Goal: Task Accomplishment & Management: Use online tool/utility

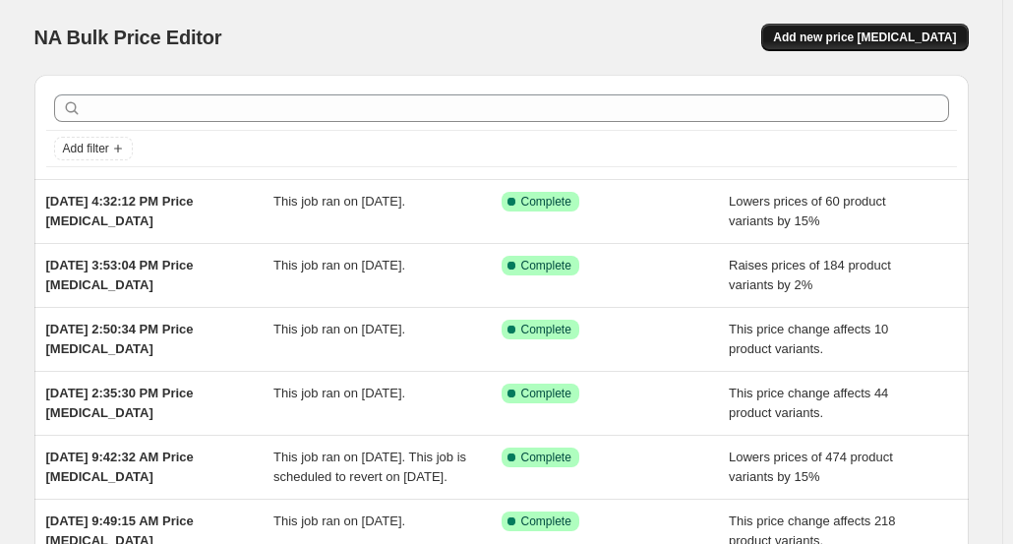
click at [885, 48] on button "Add new price [MEDICAL_DATA]" at bounding box center [865, 38] width 207 height 28
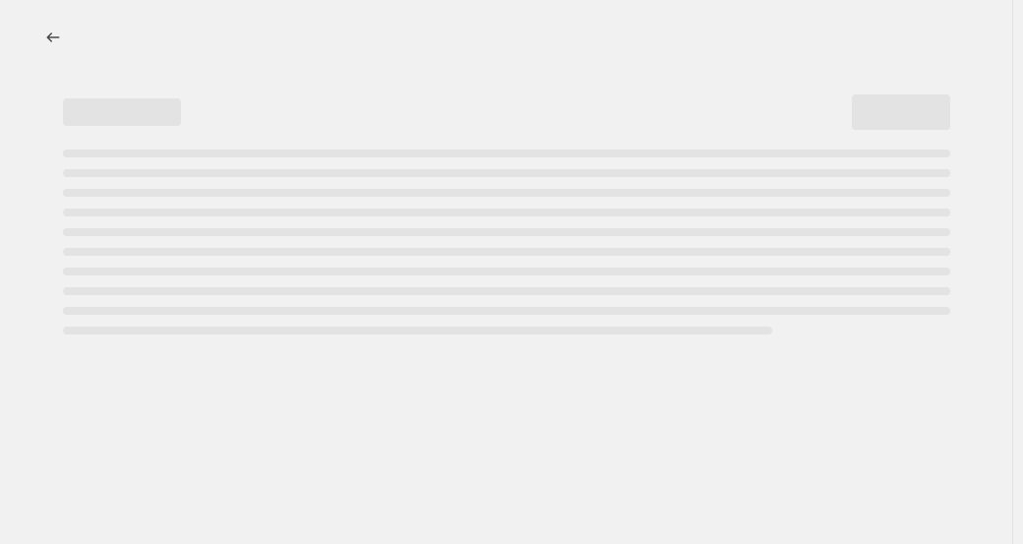
select select "percentage"
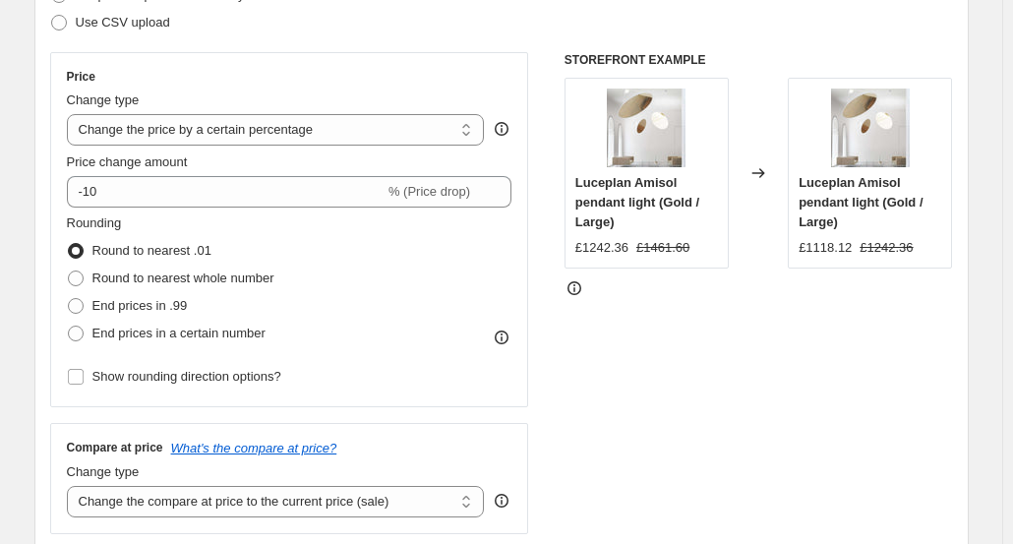
scroll to position [344, 0]
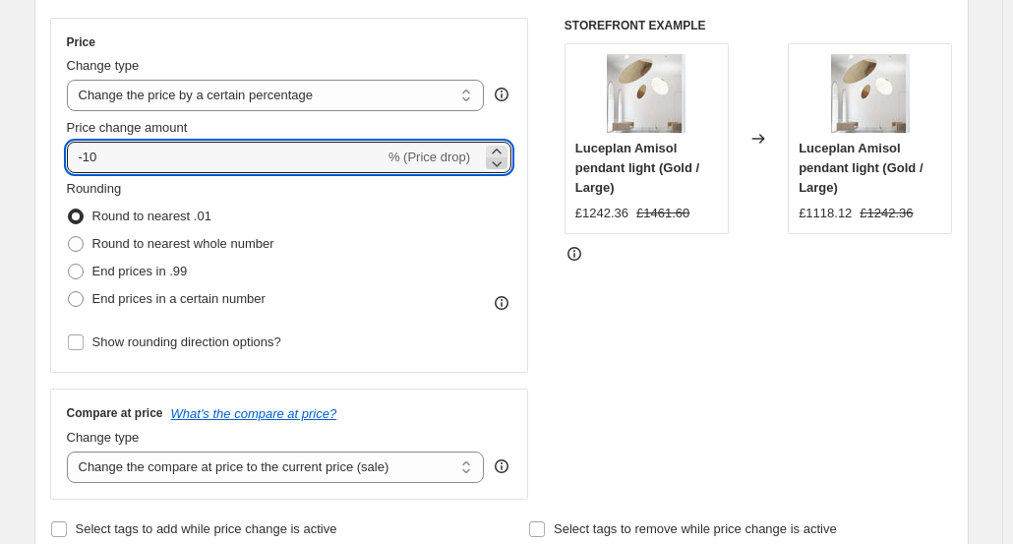
click at [503, 163] on icon at bounding box center [497, 163] width 20 height 20
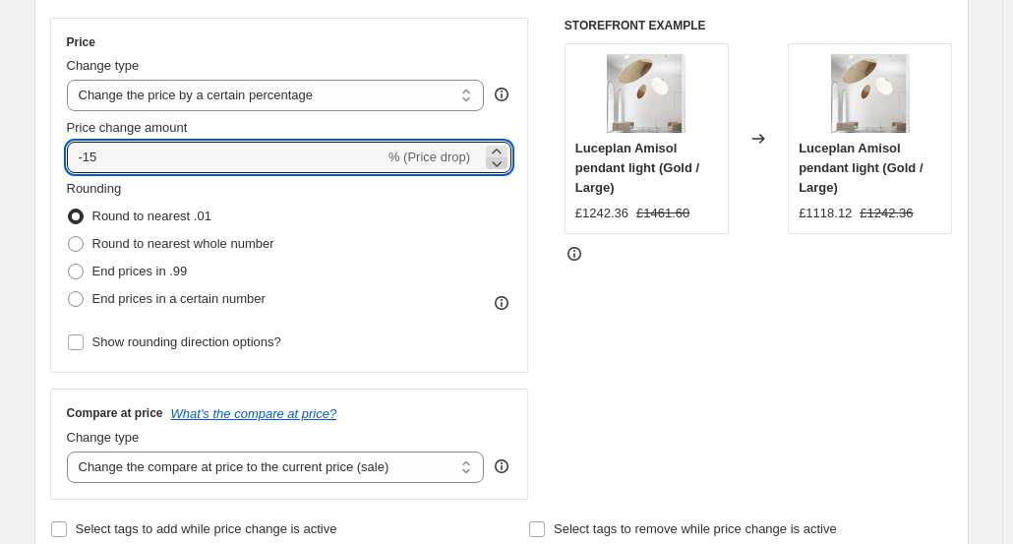
click at [503, 163] on icon at bounding box center [497, 163] width 20 height 20
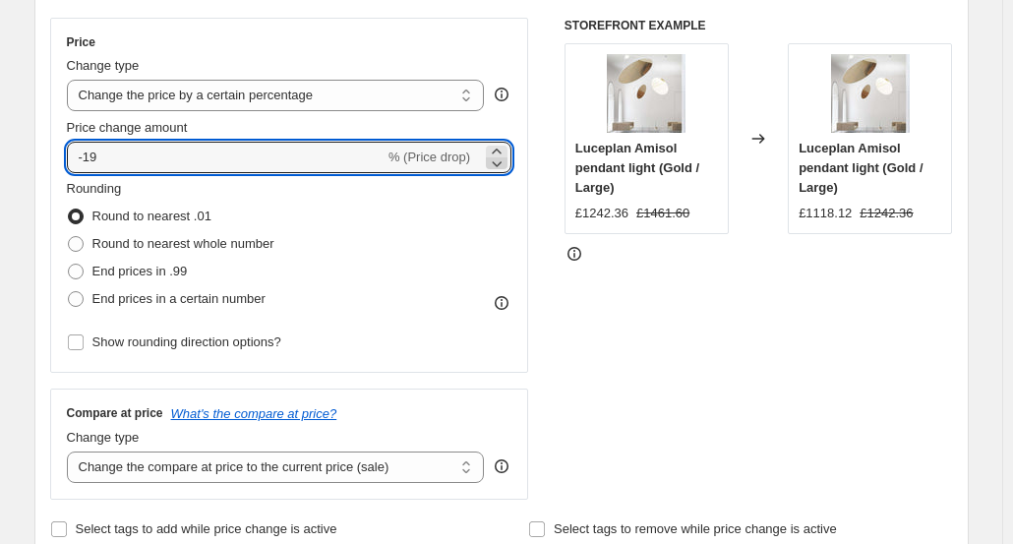
type input "-20"
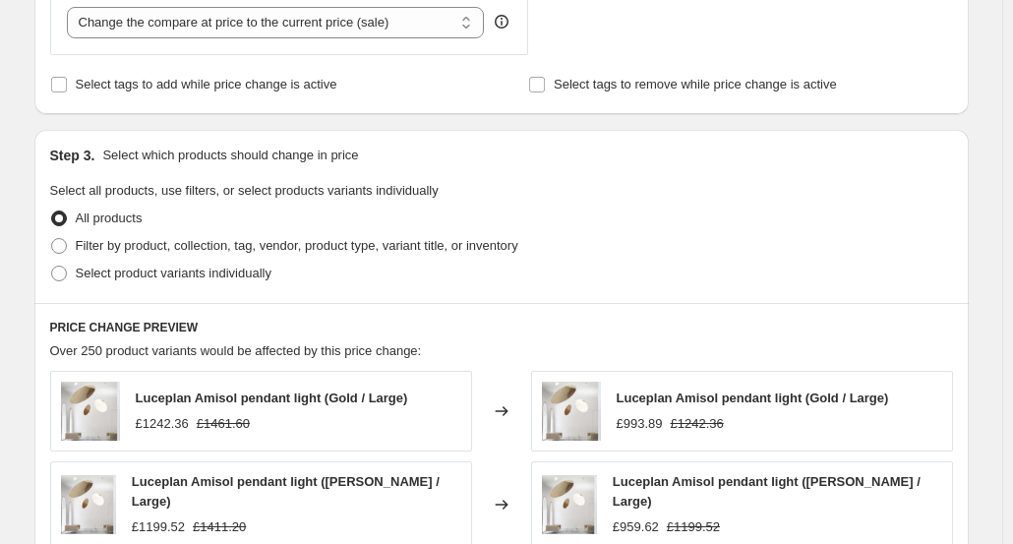
scroll to position [794, 0]
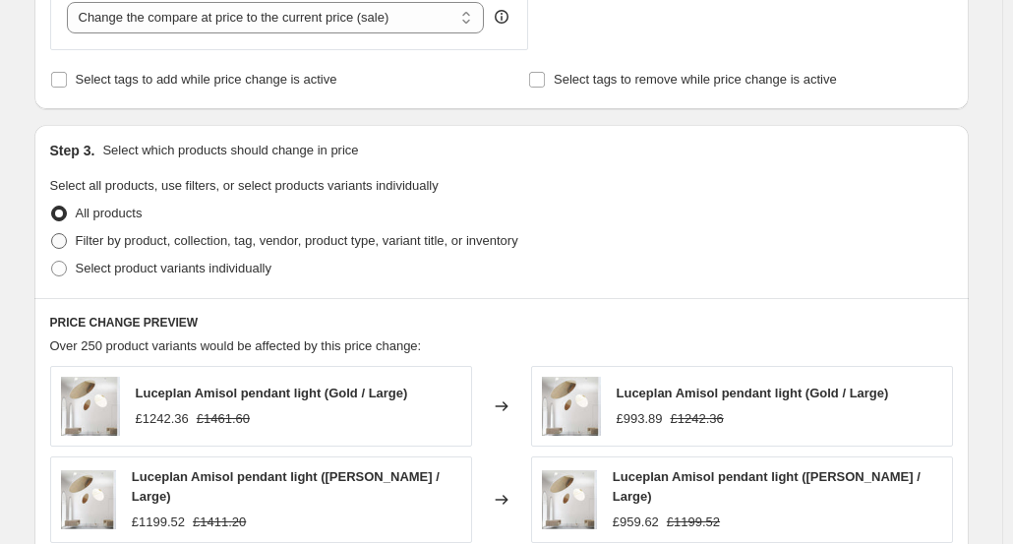
click at [66, 237] on span at bounding box center [59, 241] width 16 height 16
click at [52, 234] on input "Filter by product, collection, tag, vendor, product type, variant title, or inv…" at bounding box center [51, 233] width 1 height 1
radio input "true"
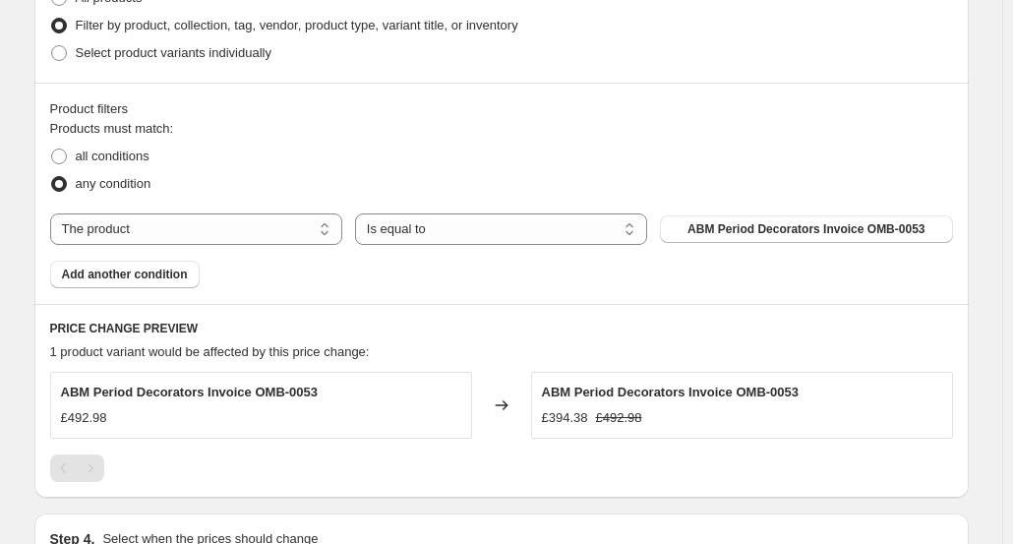
scroll to position [1023, 0]
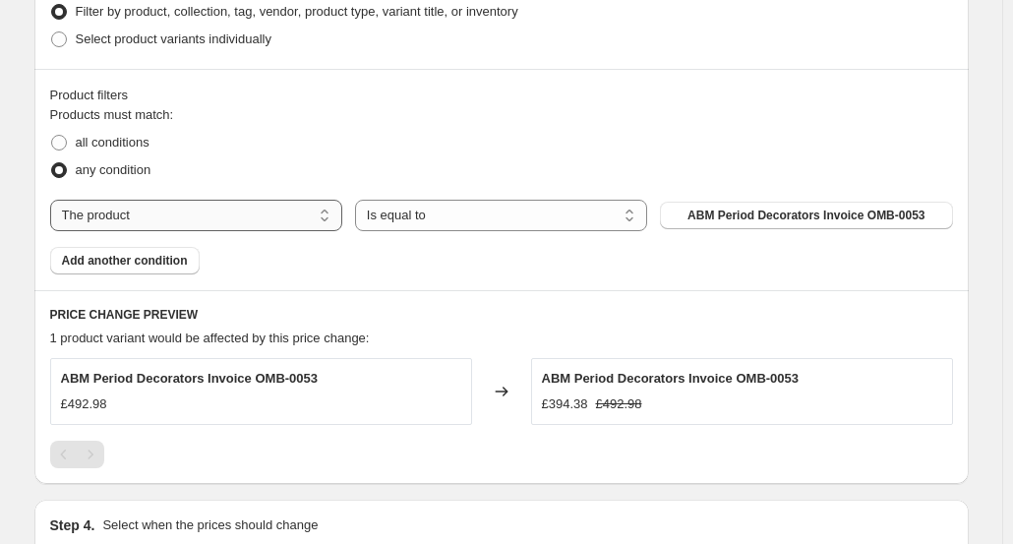
click at [326, 213] on select "The product The product's collection The product's tag The product's vendor The…" at bounding box center [196, 215] width 292 height 31
select select "tag"
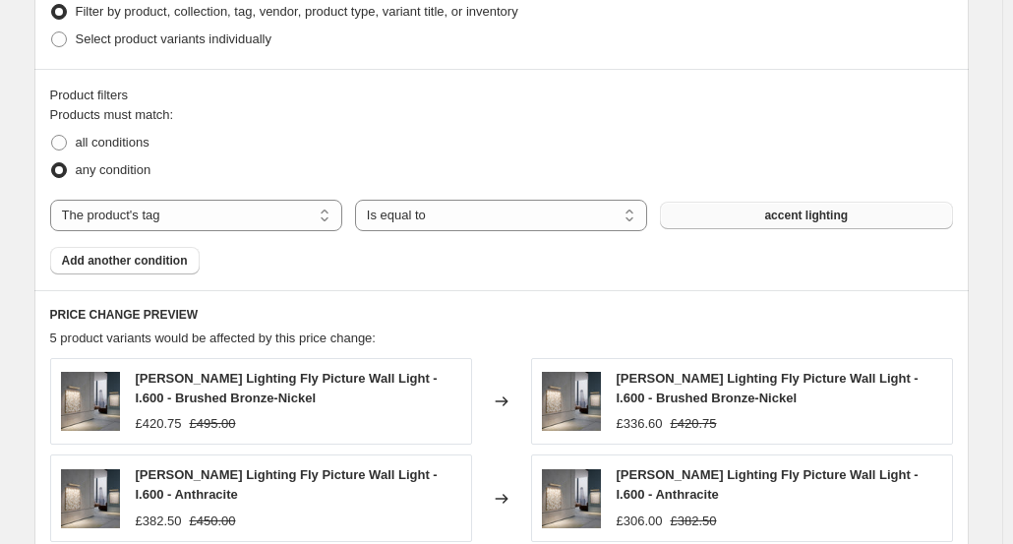
click at [790, 223] on button "accent lighting" at bounding box center [806, 216] width 292 height 28
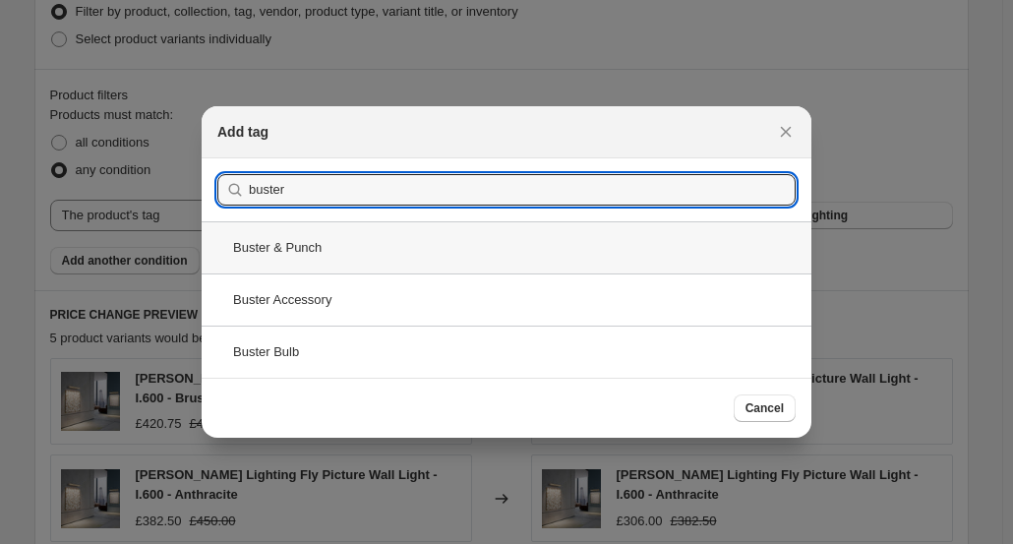
type input "buster"
click at [294, 243] on div "Buster & Punch" at bounding box center [507, 247] width 610 height 52
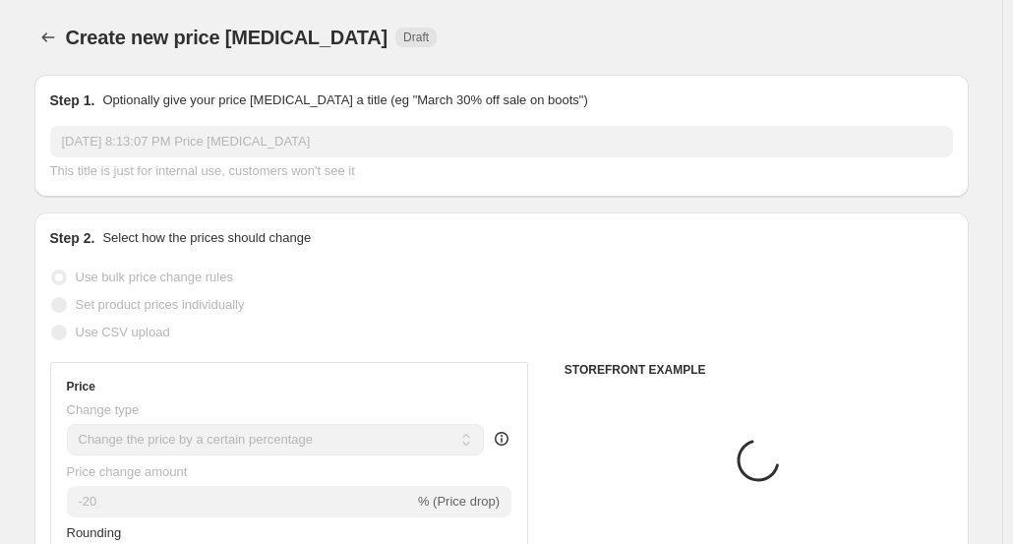
scroll to position [1023, 0]
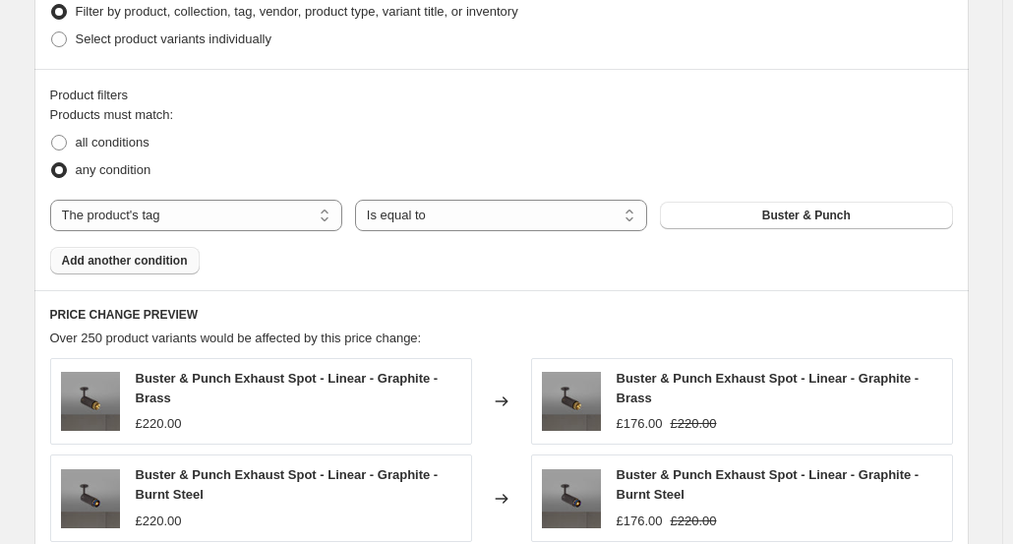
click at [163, 259] on span "Add another condition" at bounding box center [125, 261] width 126 height 16
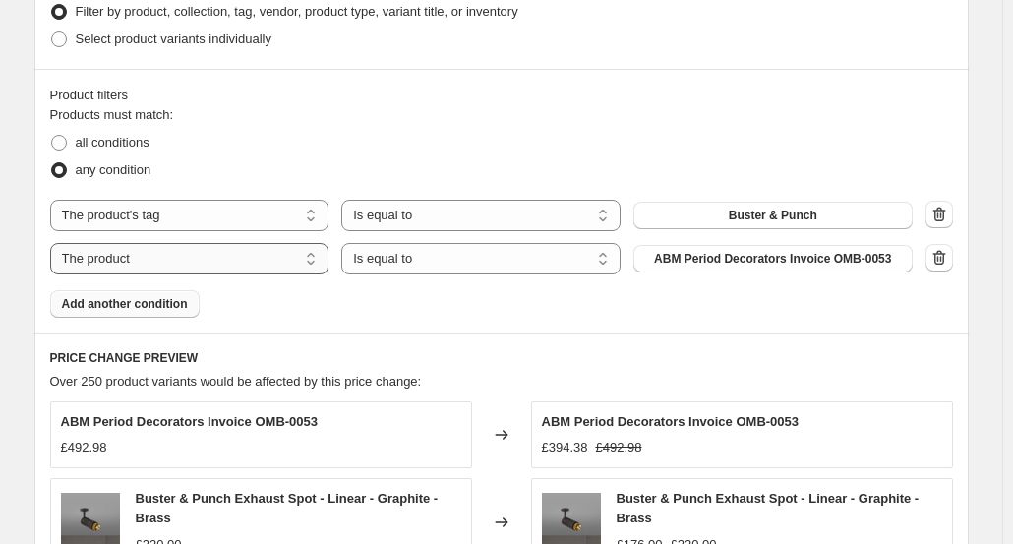
click at [321, 253] on select "The product The product's collection The product's tag The product's vendor The…" at bounding box center [189, 258] width 279 height 31
select select "tag"
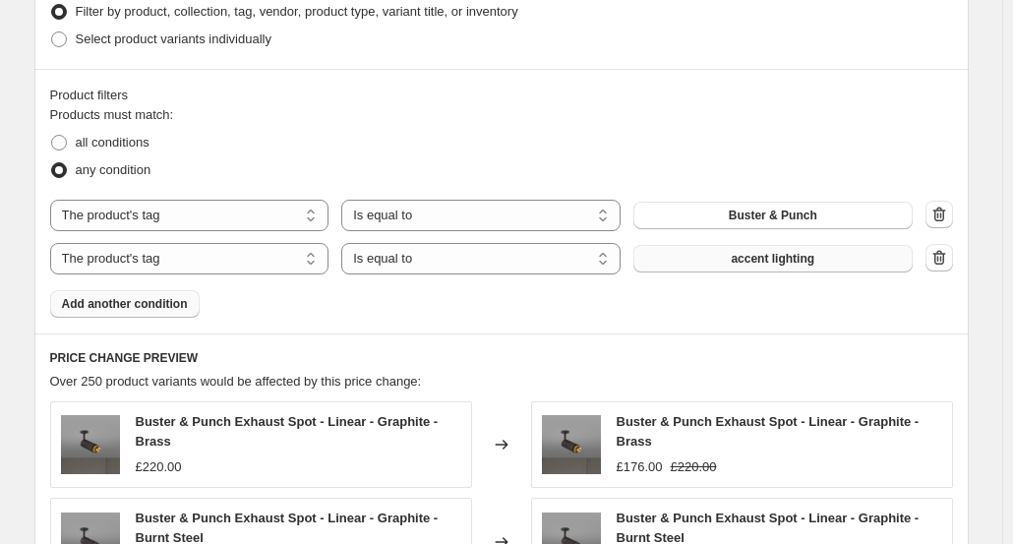
click at [775, 260] on span "accent lighting" at bounding box center [773, 259] width 84 height 16
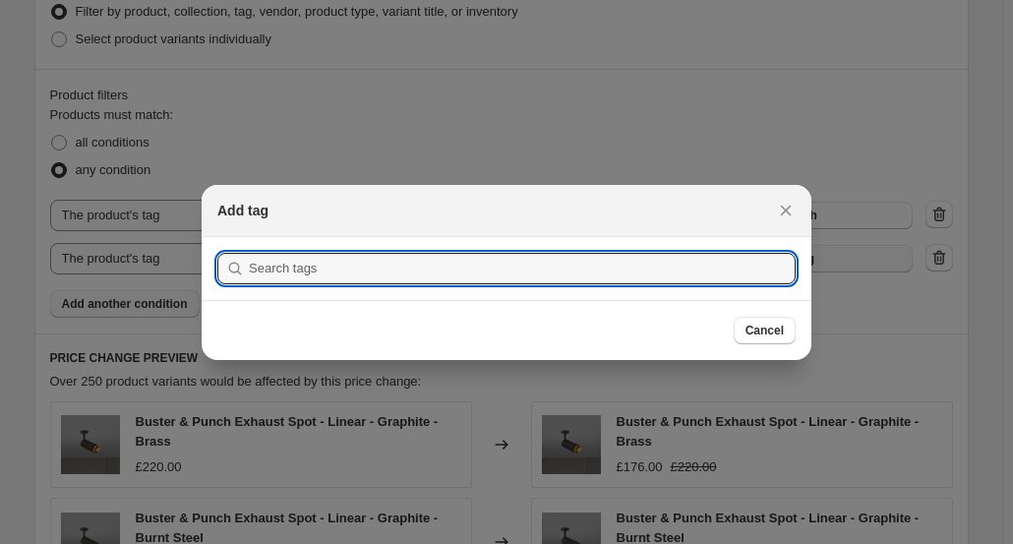
scroll to position [0, 0]
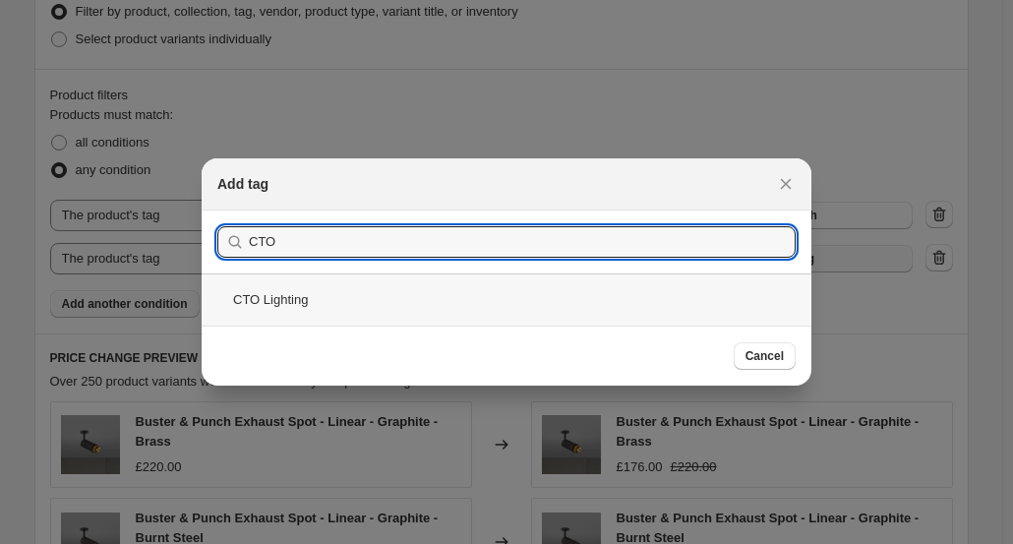
type input "CTO"
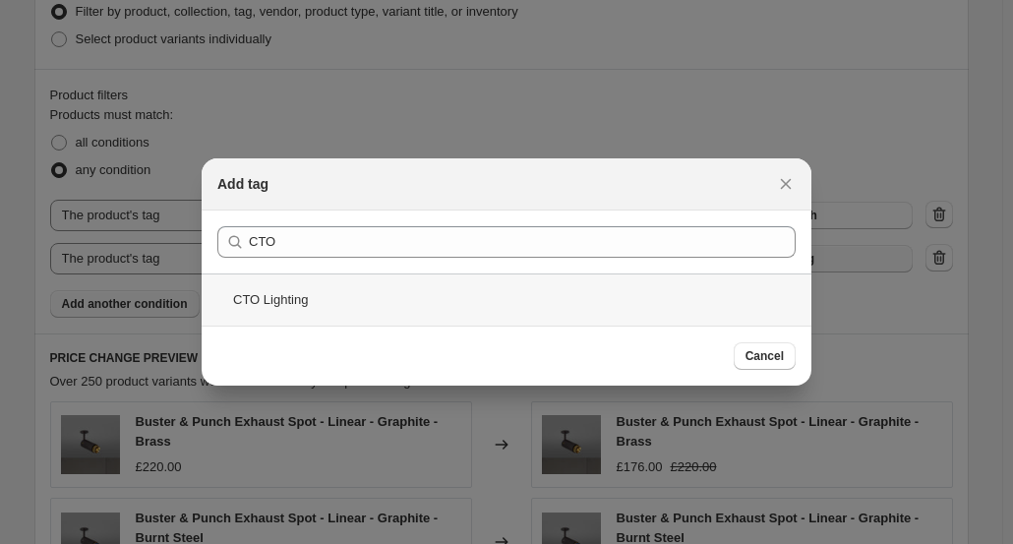
click at [407, 292] on div "CTO Lighting" at bounding box center [507, 300] width 610 height 52
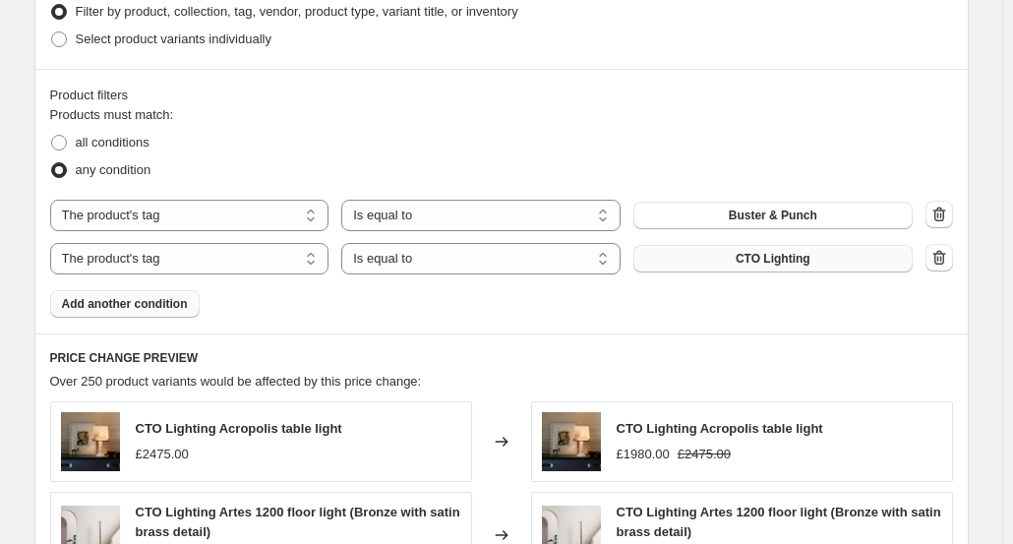
click at [146, 304] on span "Add another condition" at bounding box center [125, 304] width 126 height 16
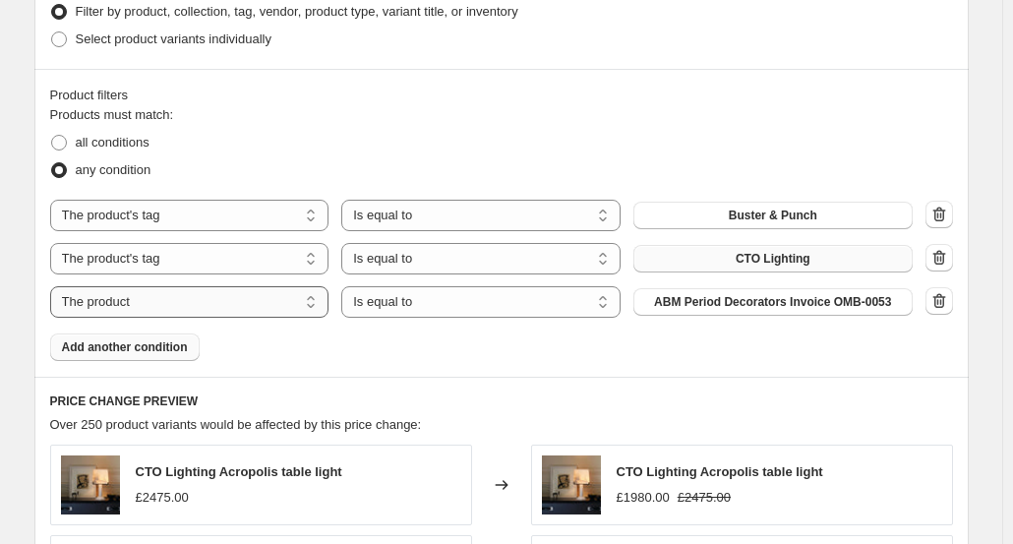
click at [315, 303] on select "The product The product's collection The product's tag The product's vendor The…" at bounding box center [189, 301] width 279 height 31
select select "tag"
click at [774, 300] on span "accent lighting" at bounding box center [773, 302] width 84 height 16
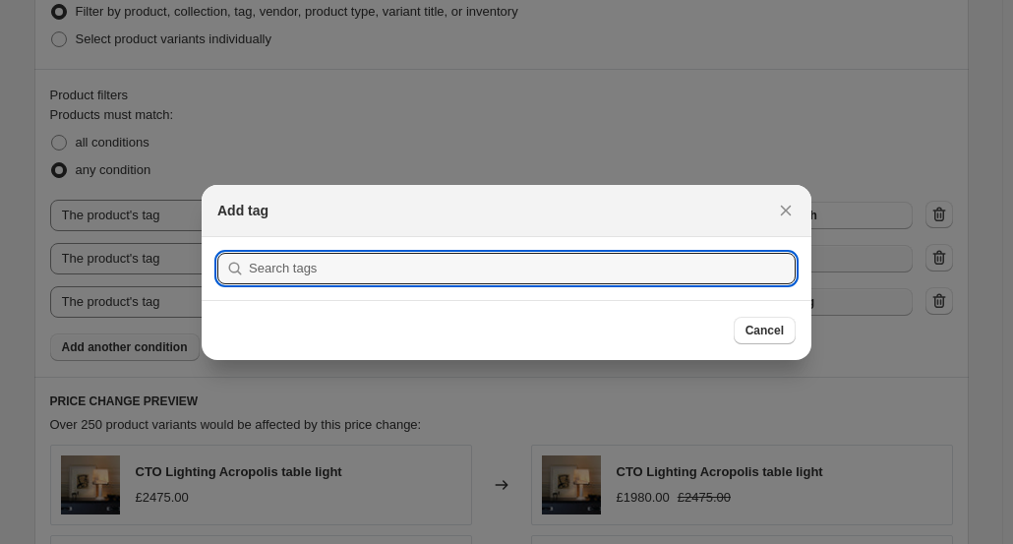
scroll to position [0, 0]
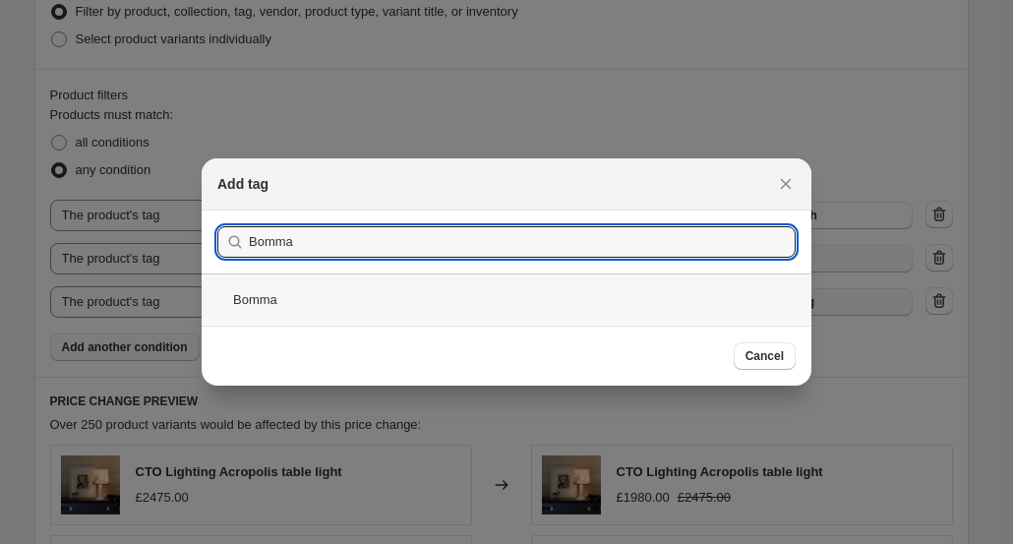
type input "Bomma"
click at [262, 298] on div "Bomma" at bounding box center [507, 300] width 610 height 52
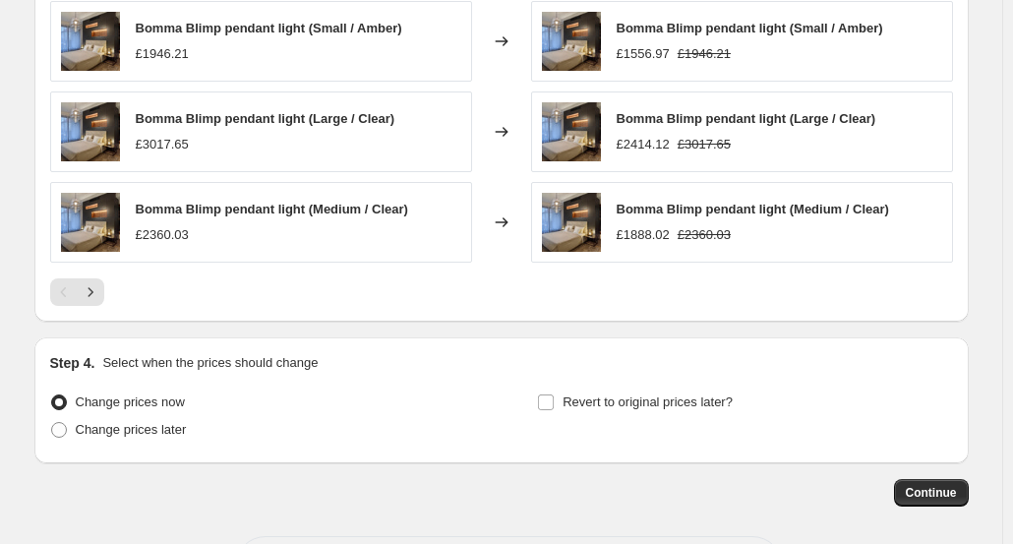
scroll to position [1668, 0]
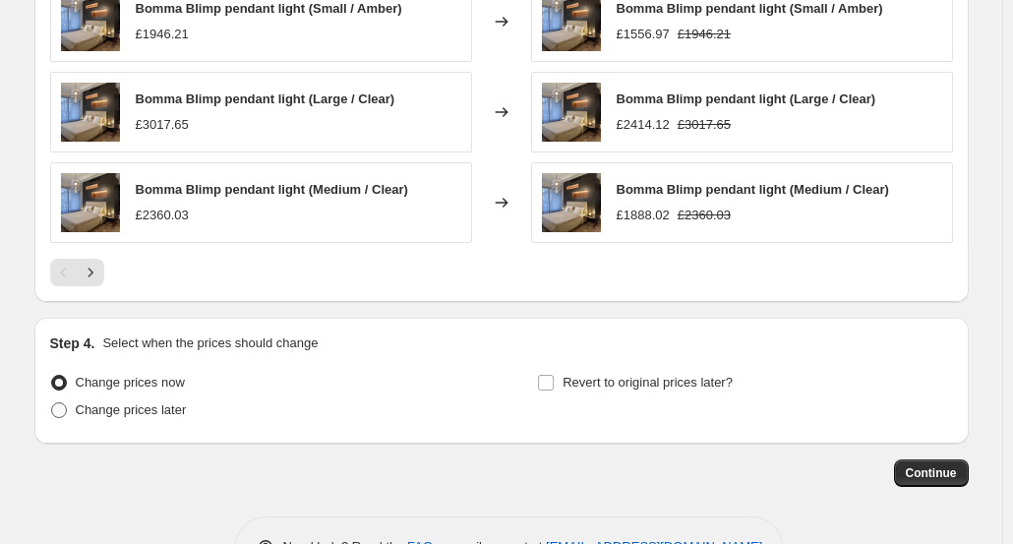
click at [58, 404] on span at bounding box center [59, 410] width 16 height 16
click at [52, 403] on input "Change prices later" at bounding box center [51, 402] width 1 height 1
radio input "true"
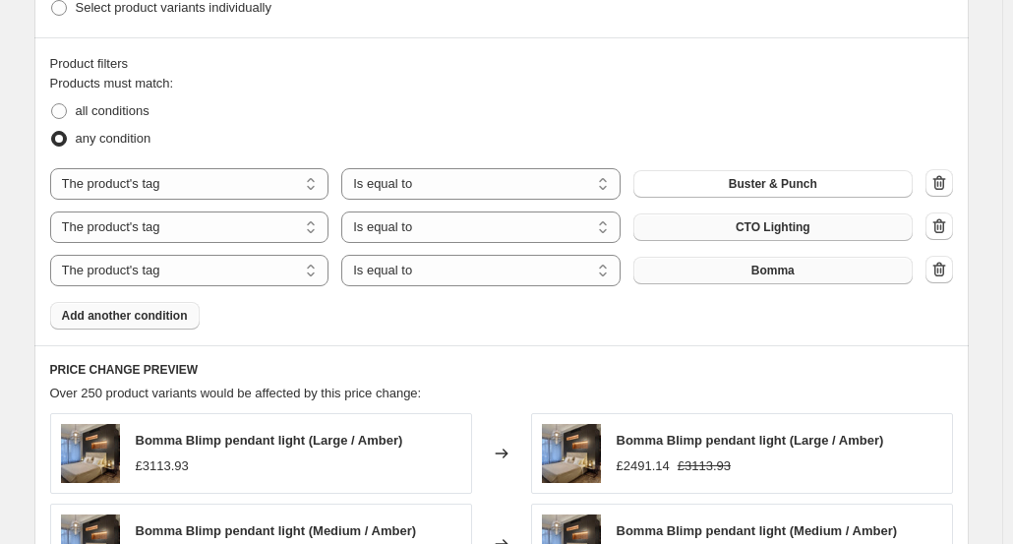
scroll to position [988, 0]
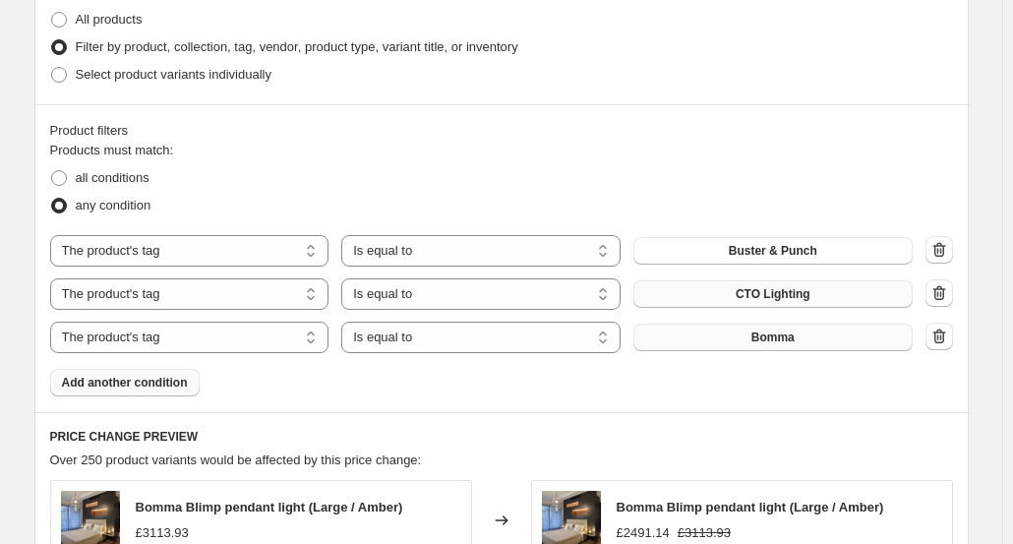
click at [124, 390] on button "Add another condition" at bounding box center [125, 383] width 150 height 28
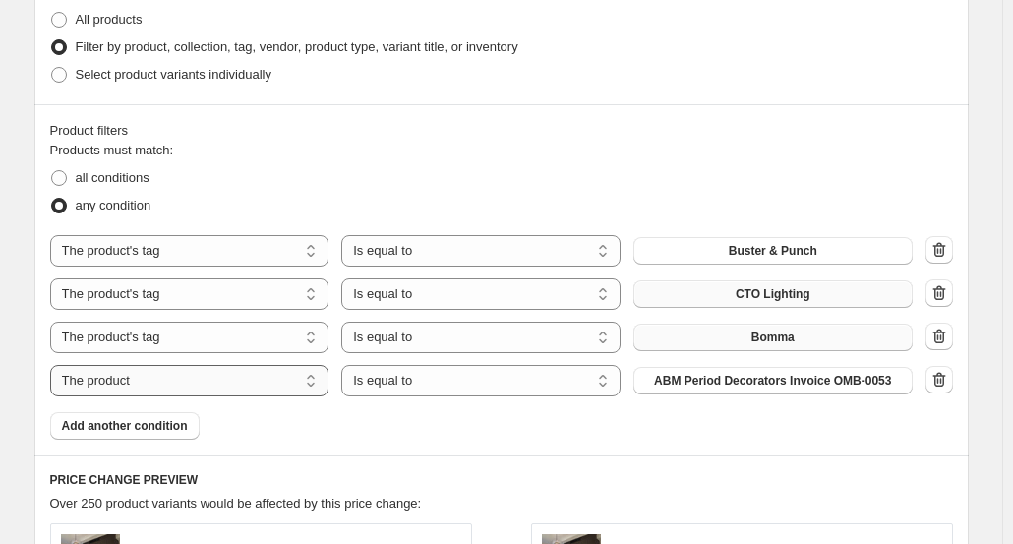
click at [319, 384] on select "The product The product's collection The product's tag The product's vendor The…" at bounding box center [189, 380] width 279 height 31
select select "tag"
click at [795, 383] on span "accent lighting" at bounding box center [773, 381] width 84 height 16
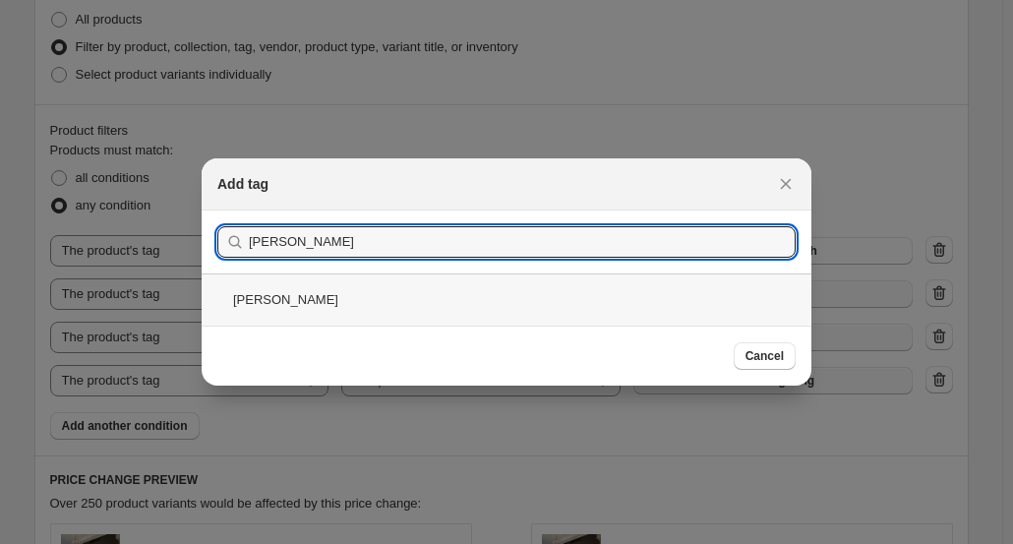
type input "David"
click at [313, 301] on div "David Trubridge" at bounding box center [507, 300] width 610 height 52
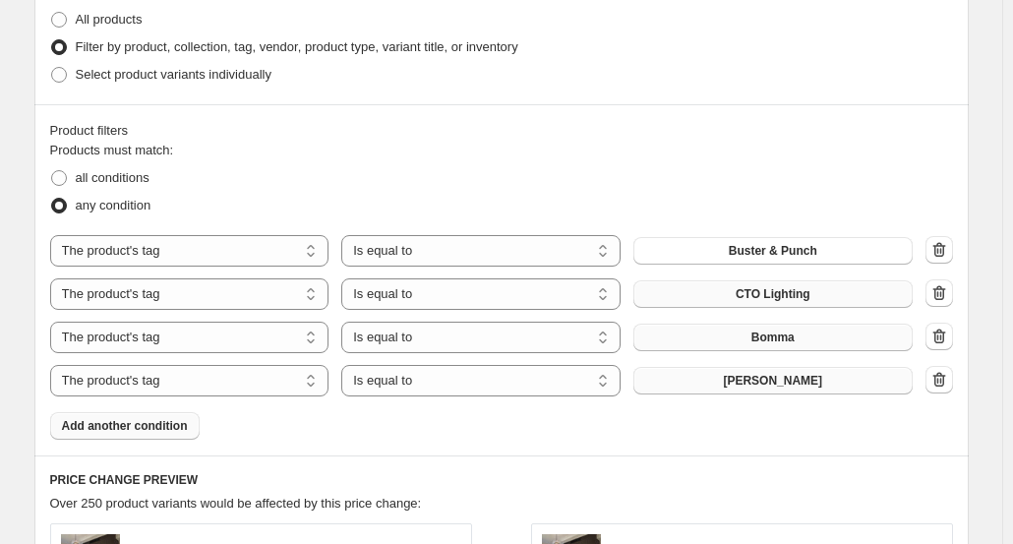
click at [142, 420] on span "Add another condition" at bounding box center [125, 426] width 126 height 16
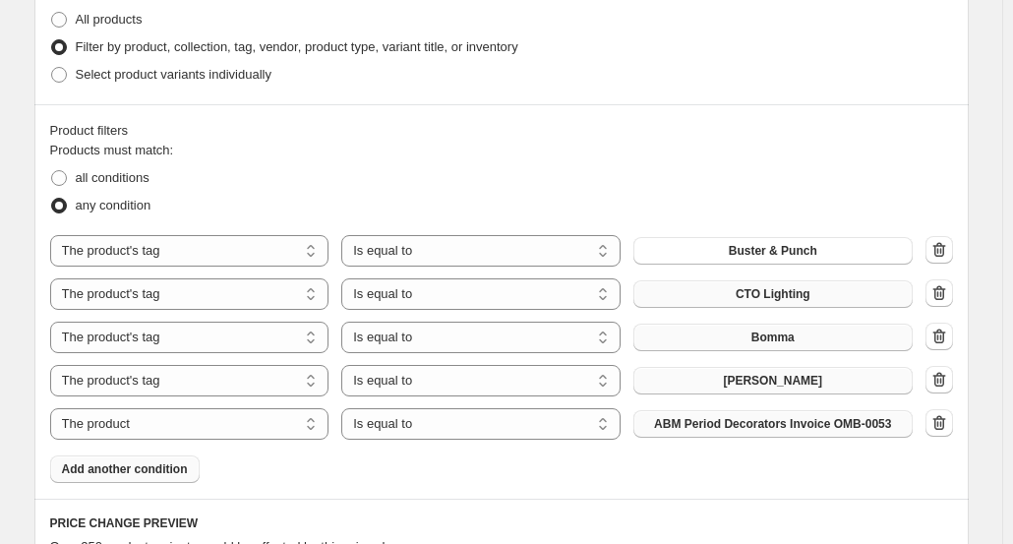
click at [769, 425] on span "ABM Period Decorators Invoice OMB-0053" at bounding box center [772, 424] width 237 height 16
click at [183, 416] on select "The product The product's collection The product's tag The product's vendor The…" at bounding box center [189, 423] width 279 height 31
select select "tag"
click at [773, 426] on span "accent lighting" at bounding box center [773, 424] width 84 height 16
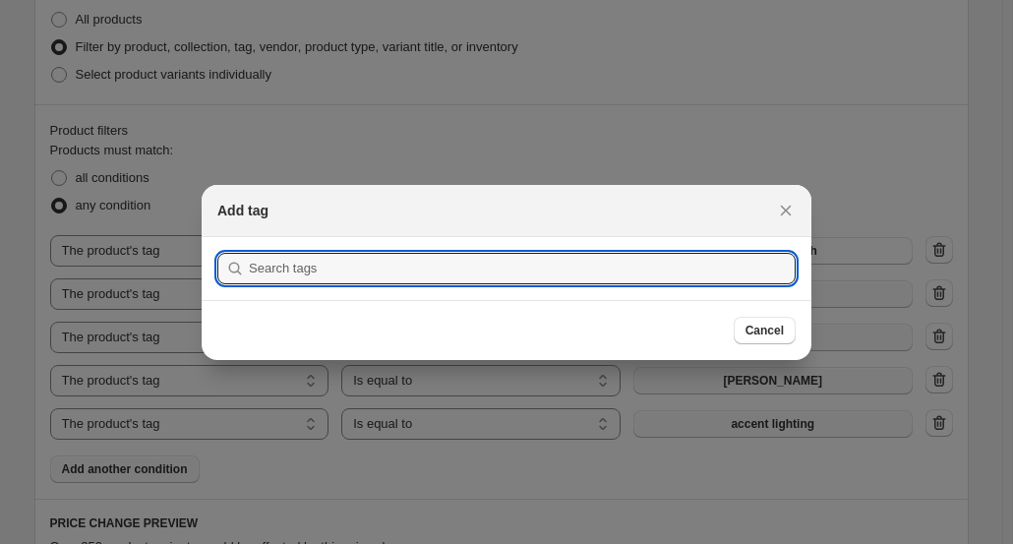
scroll to position [0, 0]
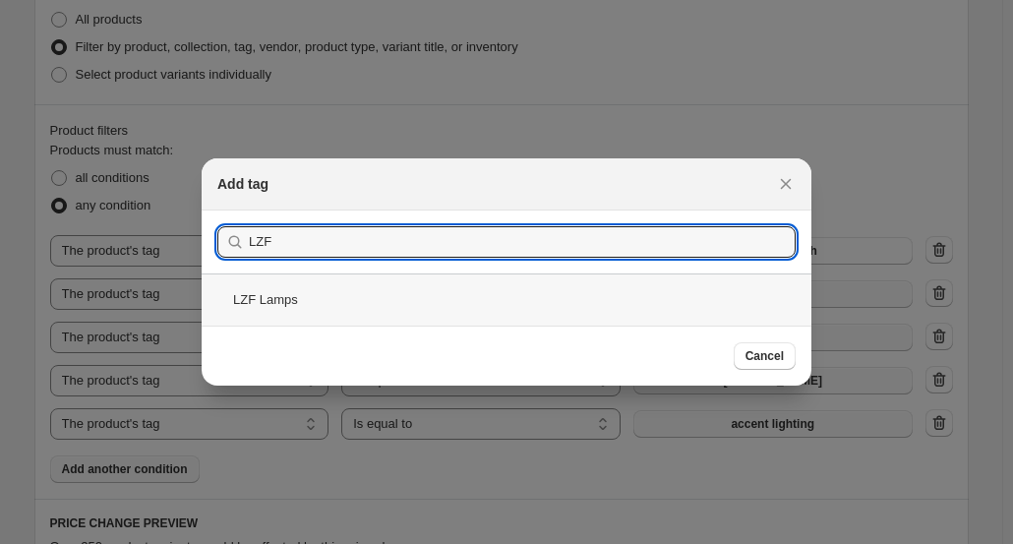
type input "LZF"
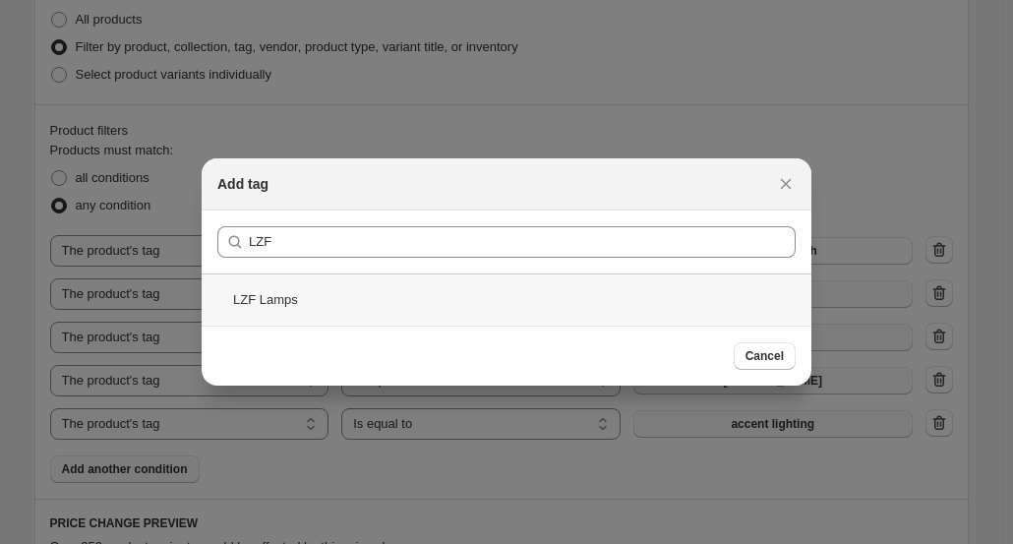
click at [403, 306] on div "LZF Lamps" at bounding box center [507, 300] width 610 height 52
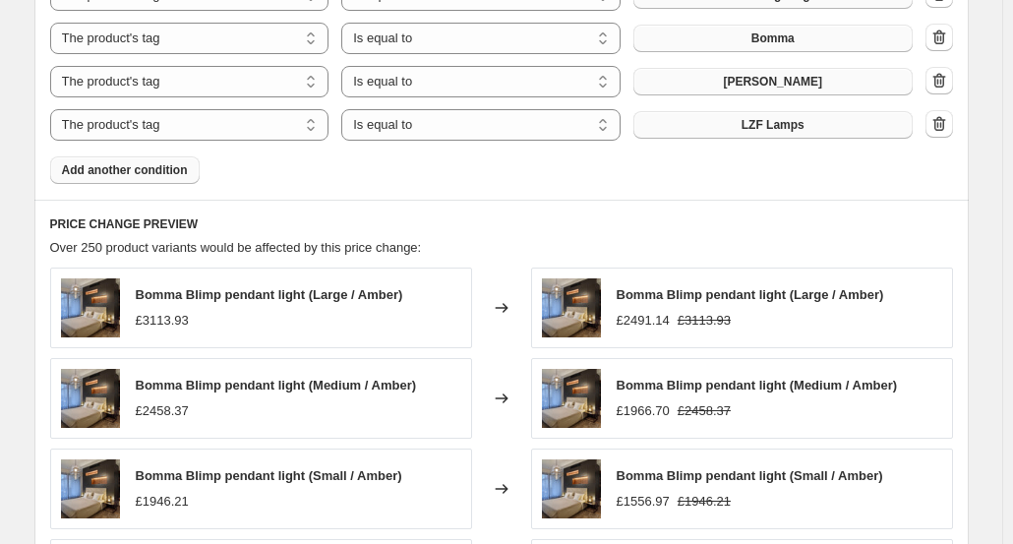
scroll to position [1232, 0]
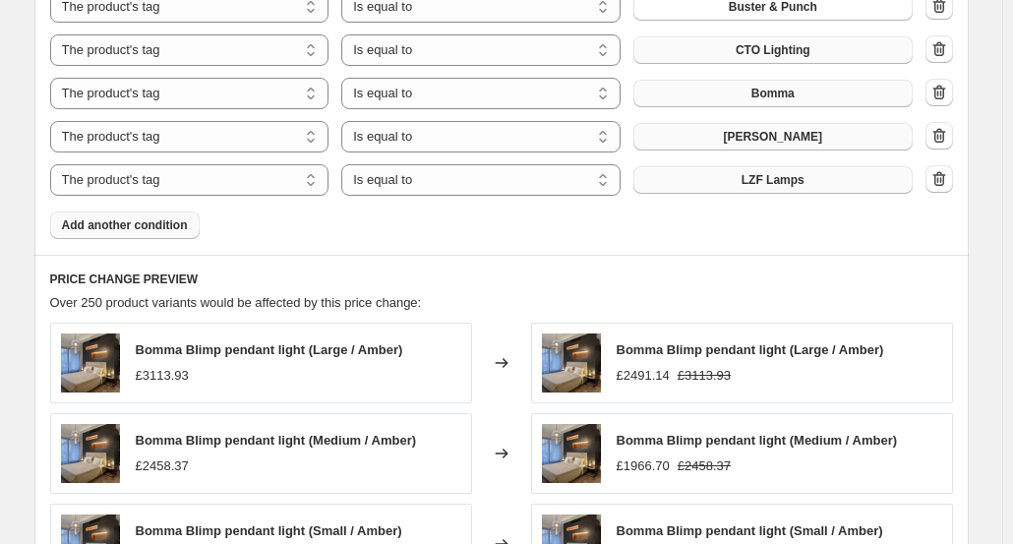
click at [152, 212] on button "Add another condition" at bounding box center [125, 226] width 150 height 28
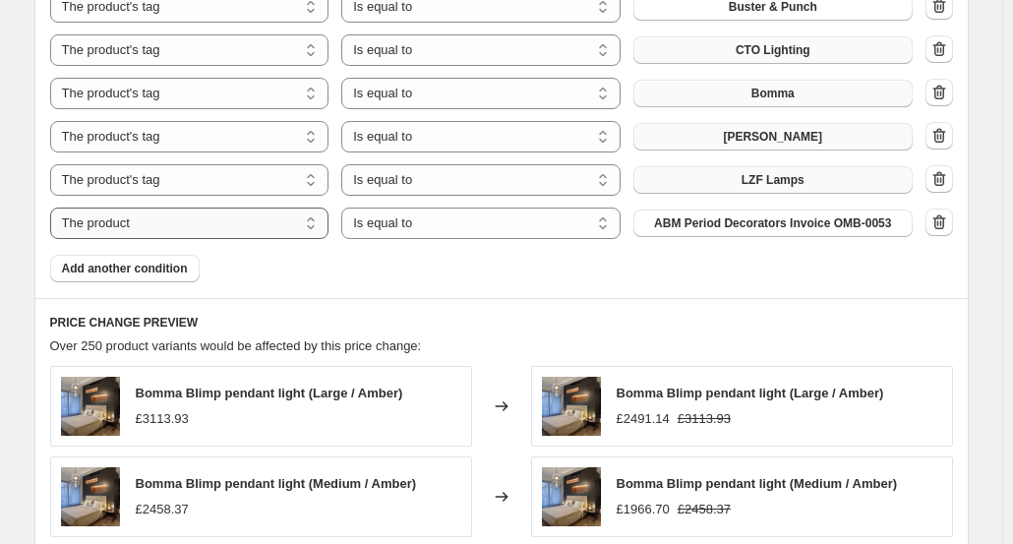
click at [313, 216] on select "The product The product's collection The product's tag The product's vendor The…" at bounding box center [189, 223] width 279 height 31
select select "tag"
click at [801, 224] on span "accent lighting" at bounding box center [773, 223] width 84 height 16
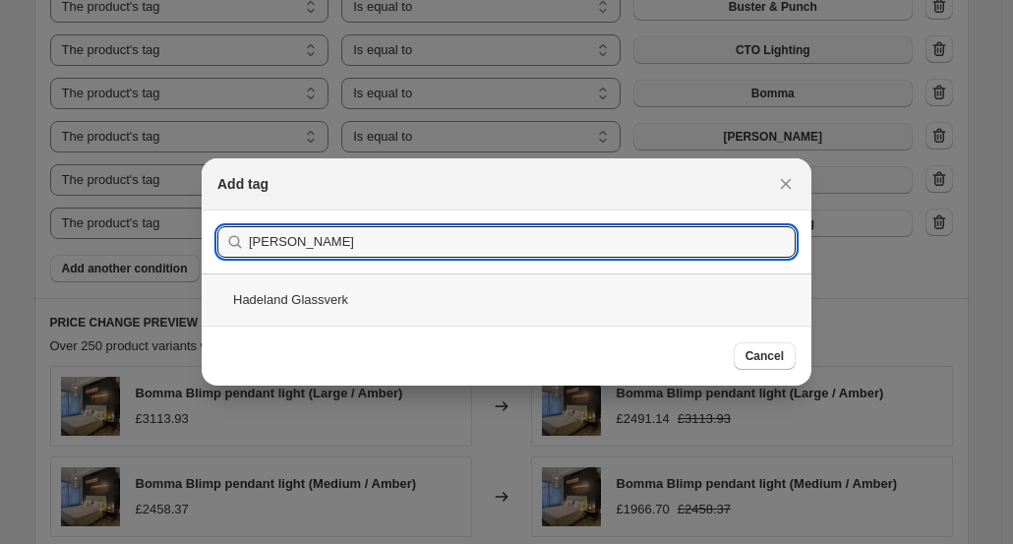
type input "Hadeland"
click at [326, 300] on div "Hadeland Glassverk" at bounding box center [507, 300] width 610 height 52
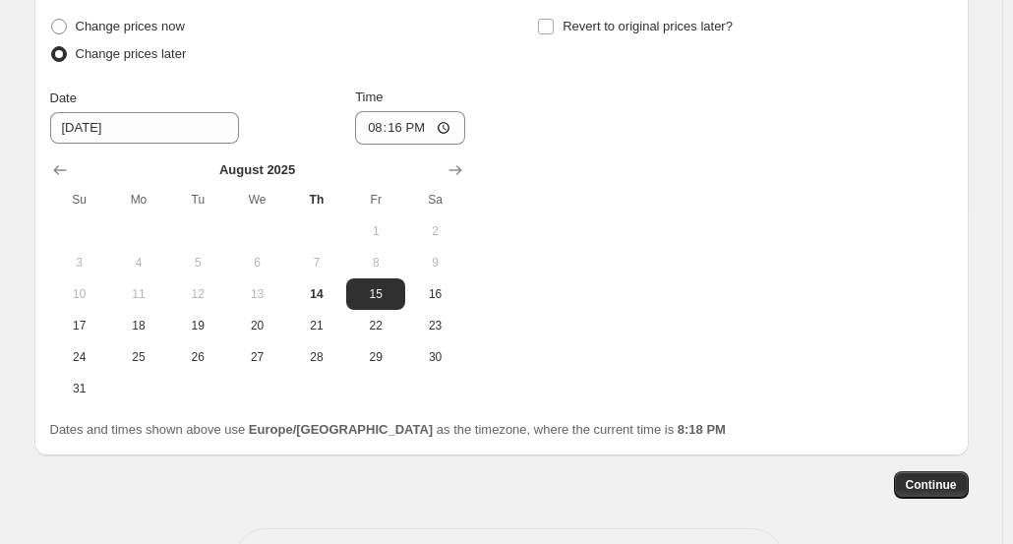
scroll to position [2161, 0]
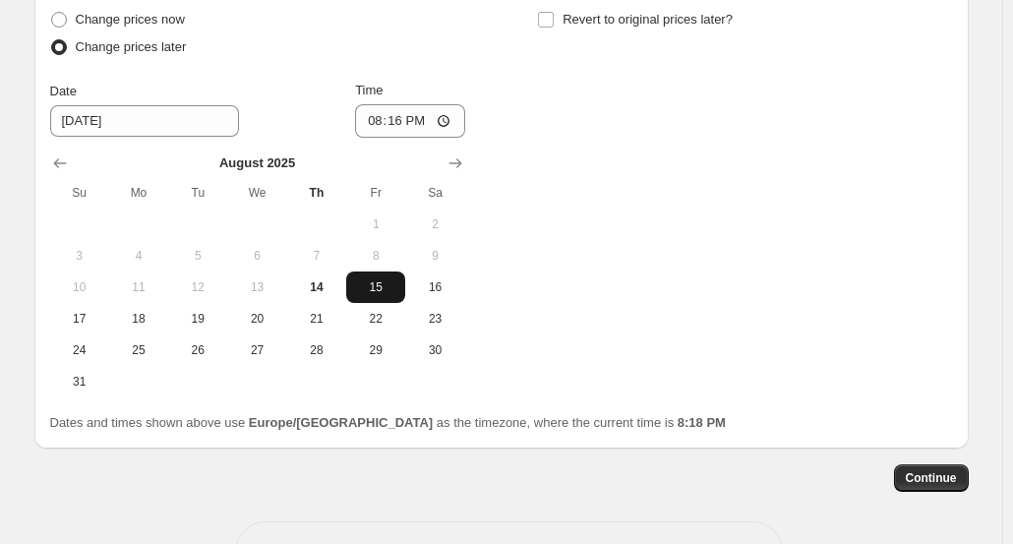
click at [386, 279] on span "15" at bounding box center [375, 287] width 43 height 16
click at [403, 121] on input "20:16" at bounding box center [410, 120] width 110 height 33
type input "08:16"
type input "18:00"
click at [550, 14] on input "Revert to original prices later?" at bounding box center [546, 20] width 16 height 16
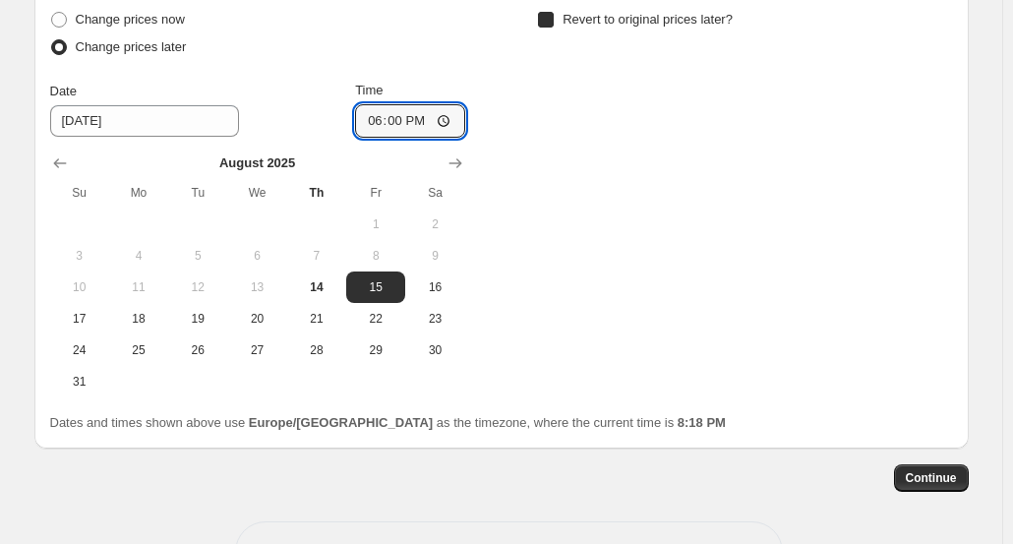
checkbox input "true"
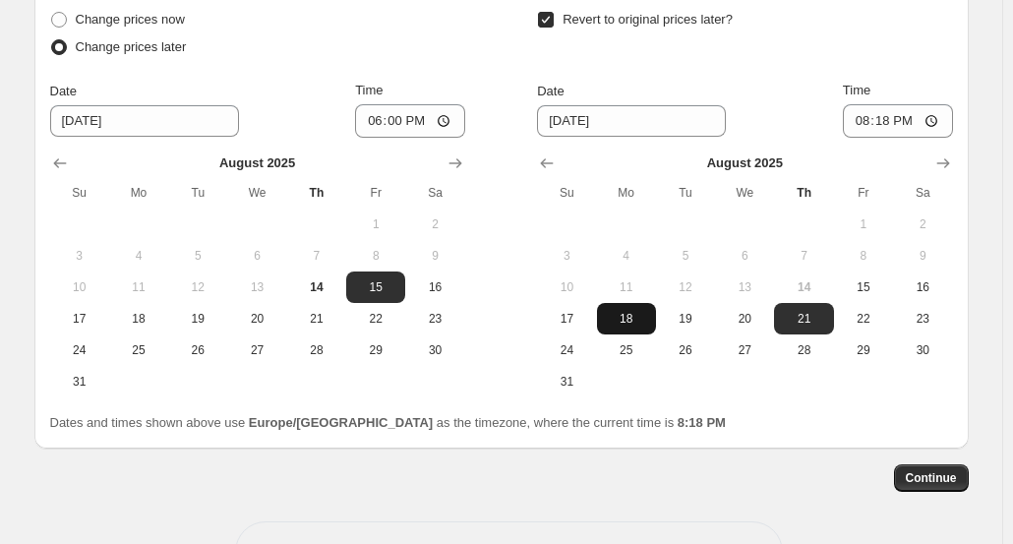
click at [634, 318] on span "18" at bounding box center [626, 319] width 43 height 16
type input "8/18/2025"
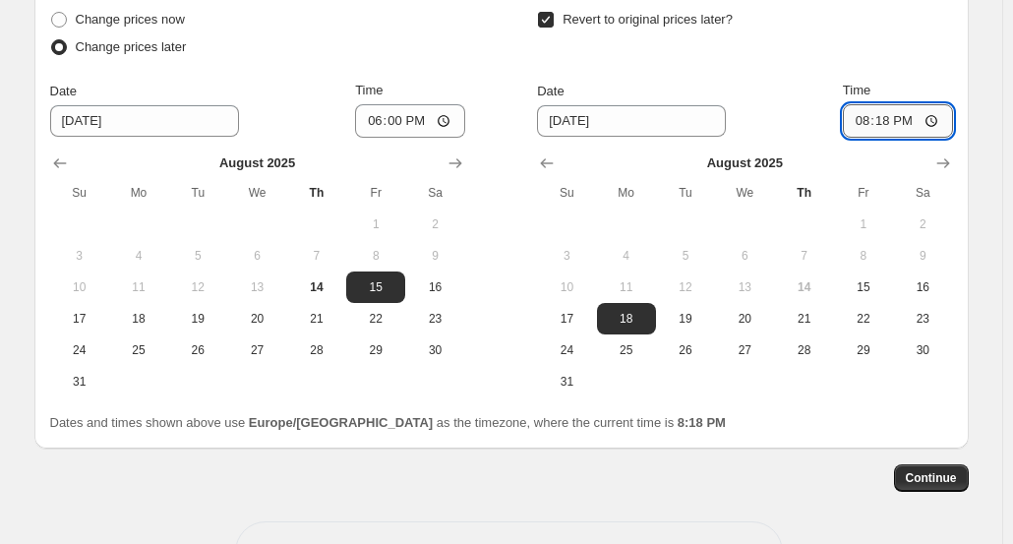
click at [893, 121] on input "20:18" at bounding box center [898, 120] width 110 height 33
type input "07:00"
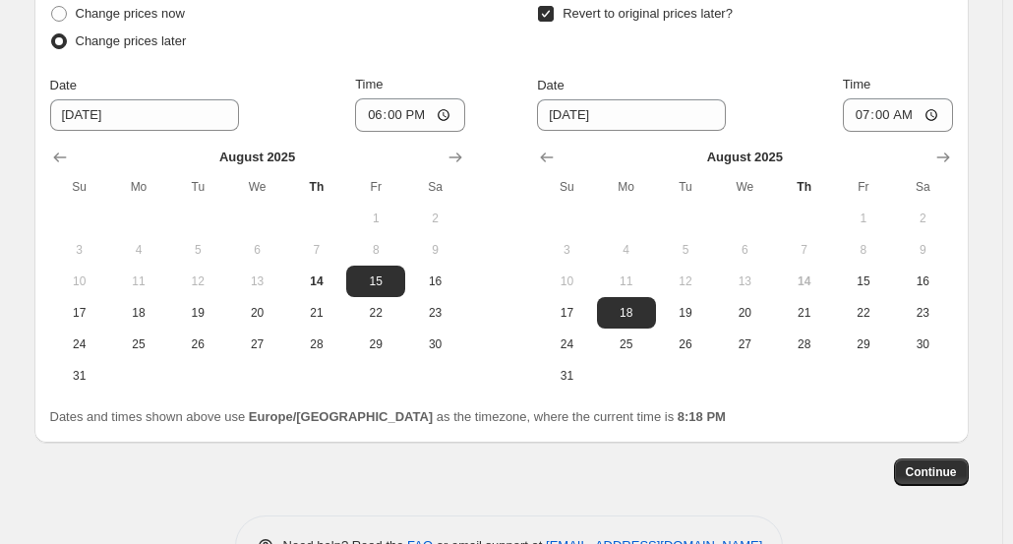
scroll to position [2224, 0]
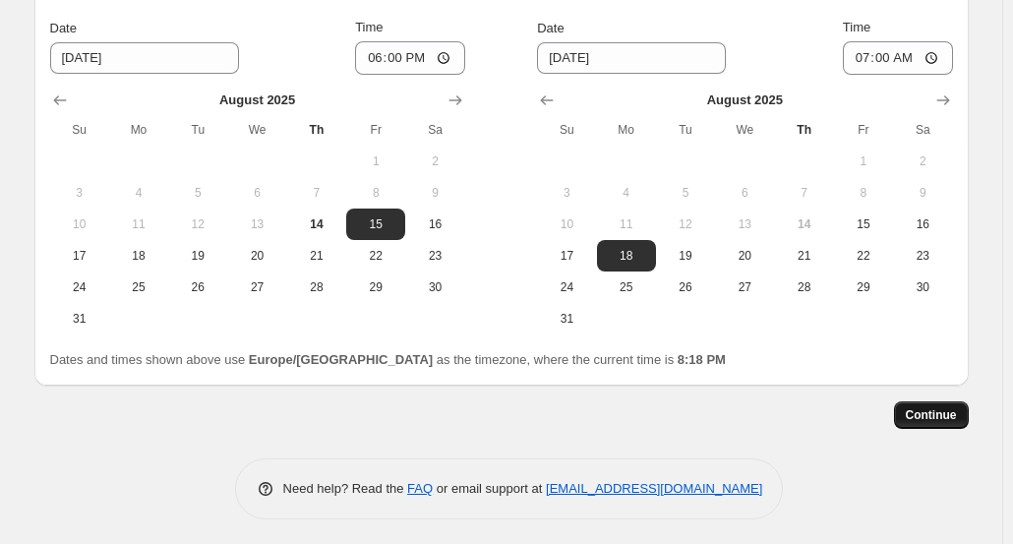
click at [923, 413] on span "Continue" at bounding box center [931, 415] width 51 height 16
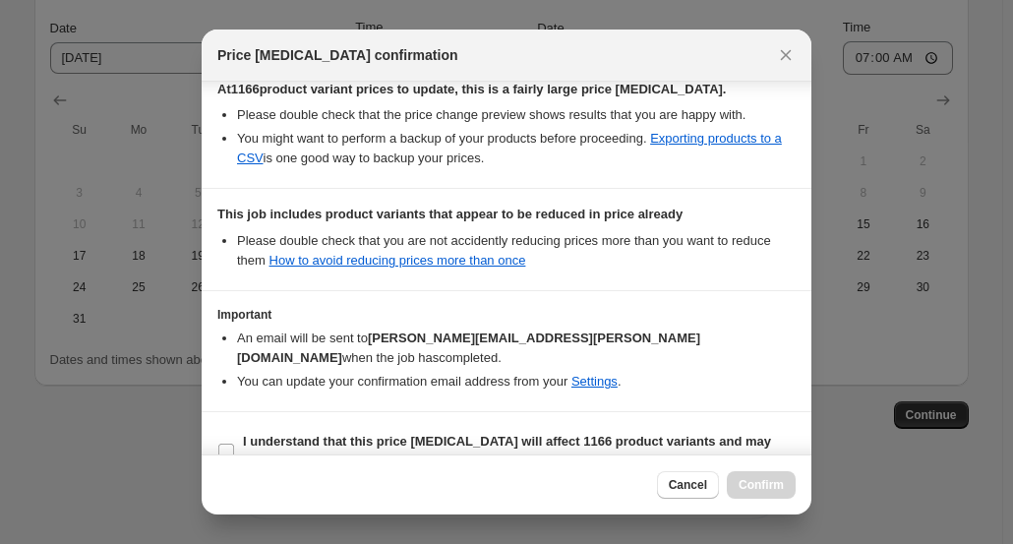
scroll to position [386, 0]
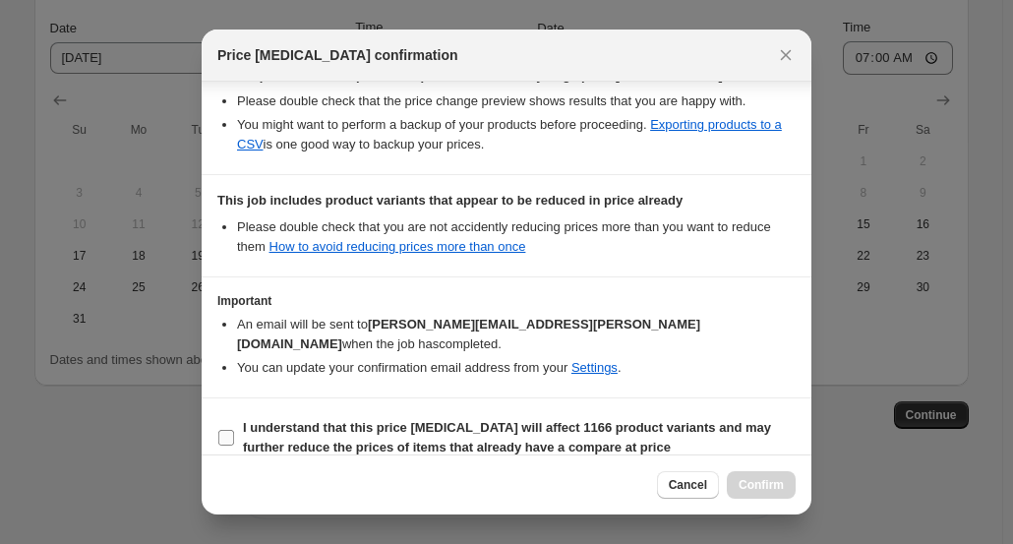
click at [230, 430] on input "I understand that this price change job will affect 1166 product variants and m…" at bounding box center [226, 438] width 16 height 16
checkbox input "true"
click at [763, 488] on span "Confirm" at bounding box center [761, 485] width 45 height 16
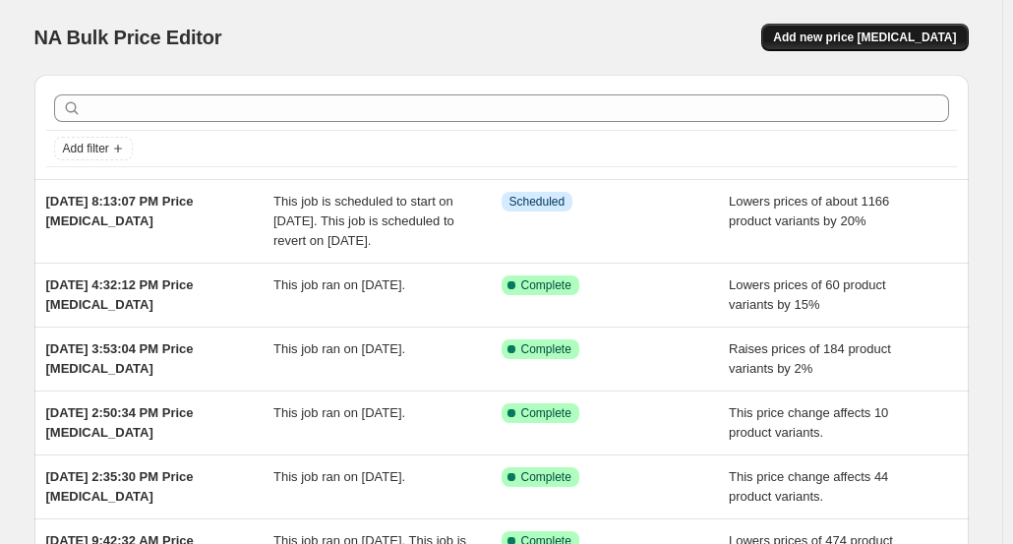
click at [883, 30] on span "Add new price [MEDICAL_DATA]" at bounding box center [864, 38] width 183 height 16
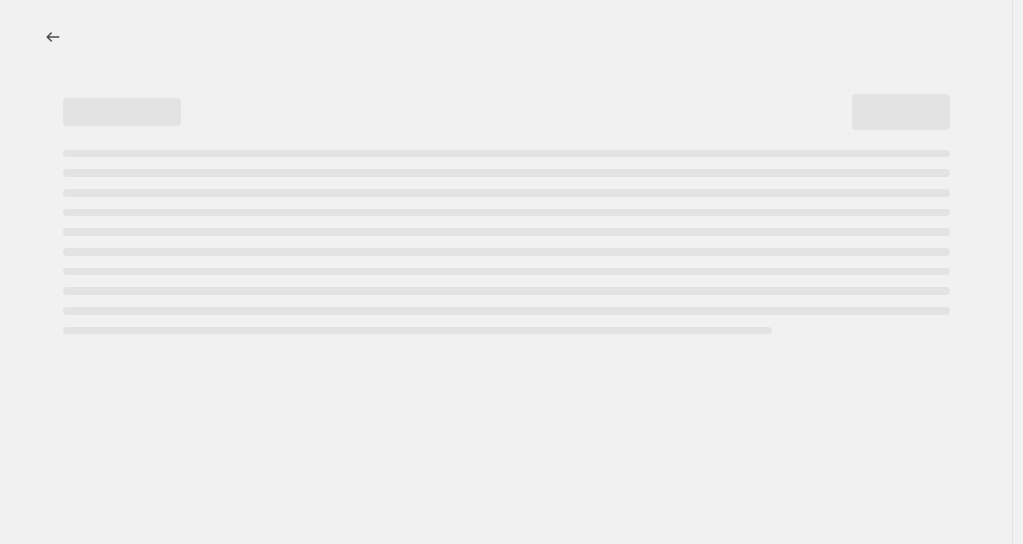
select select "percentage"
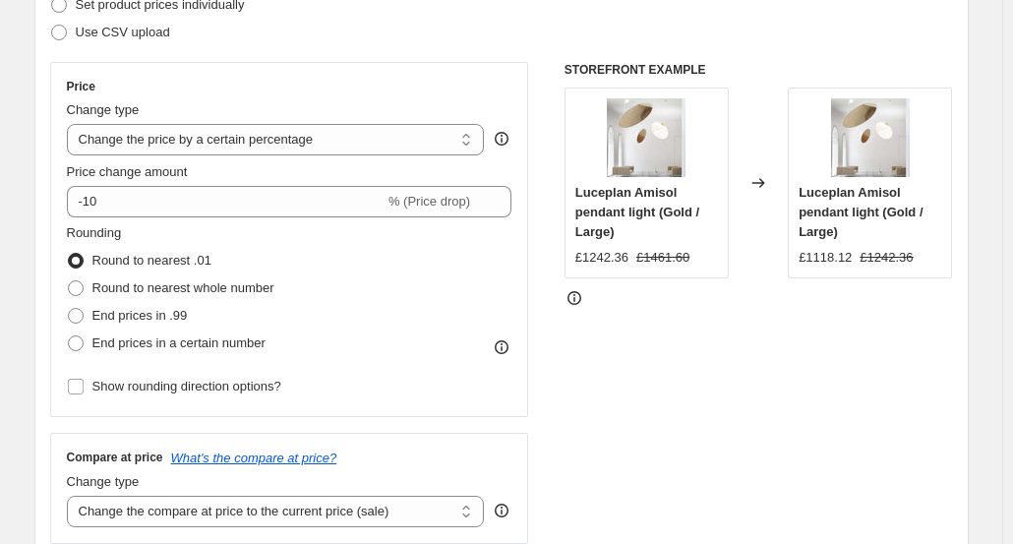
scroll to position [312, 0]
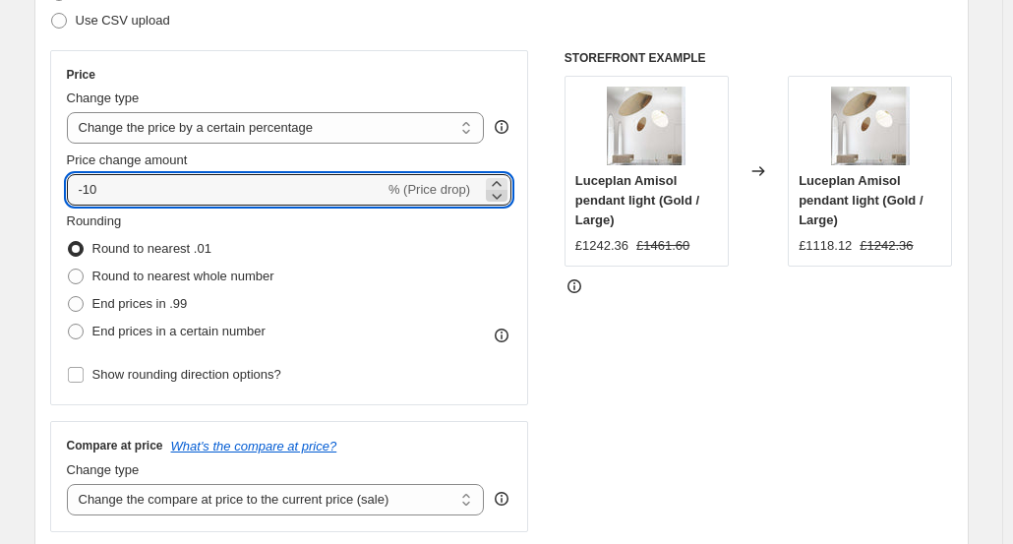
click at [506, 197] on icon at bounding box center [497, 196] width 20 height 20
click at [496, 198] on icon at bounding box center [497, 196] width 20 height 20
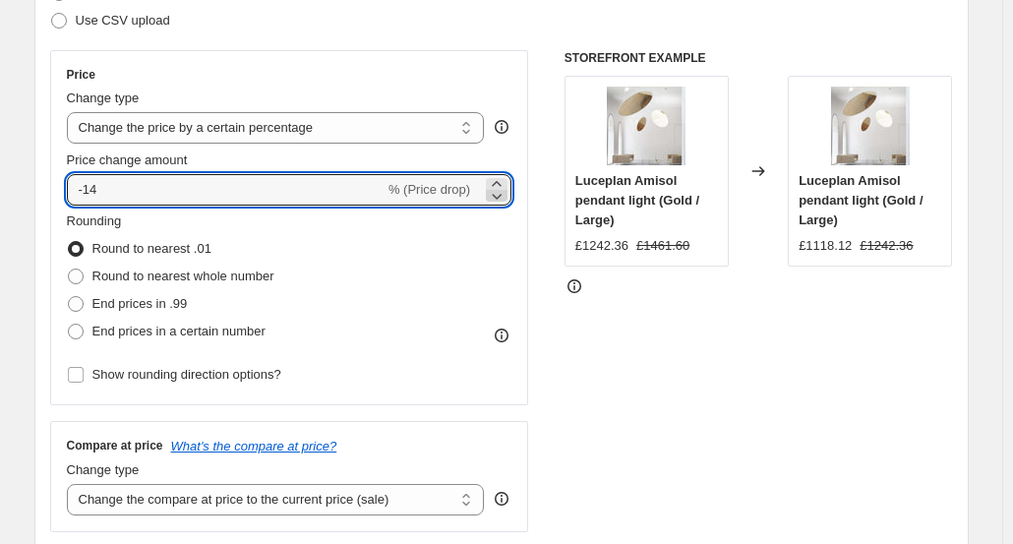
type input "-15"
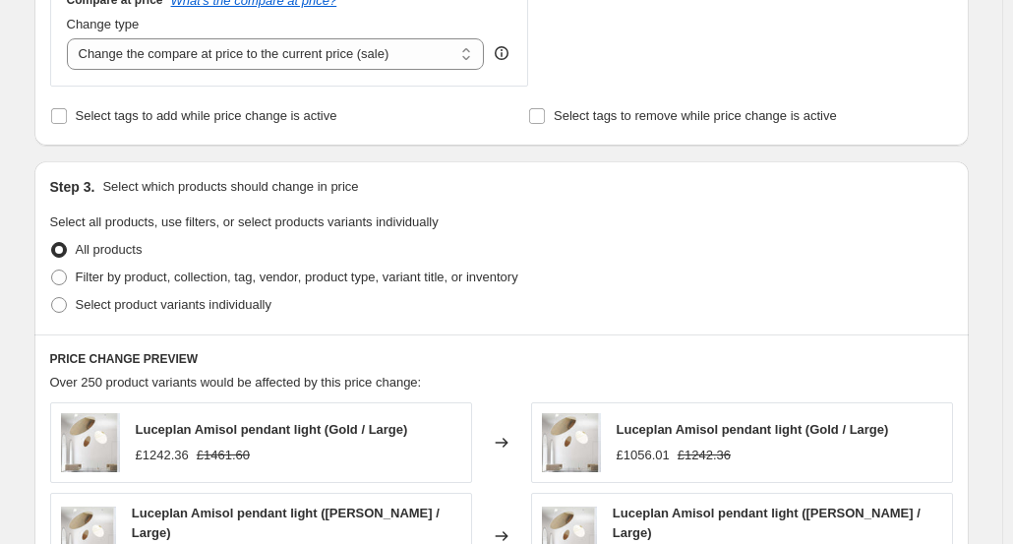
scroll to position [844, 0]
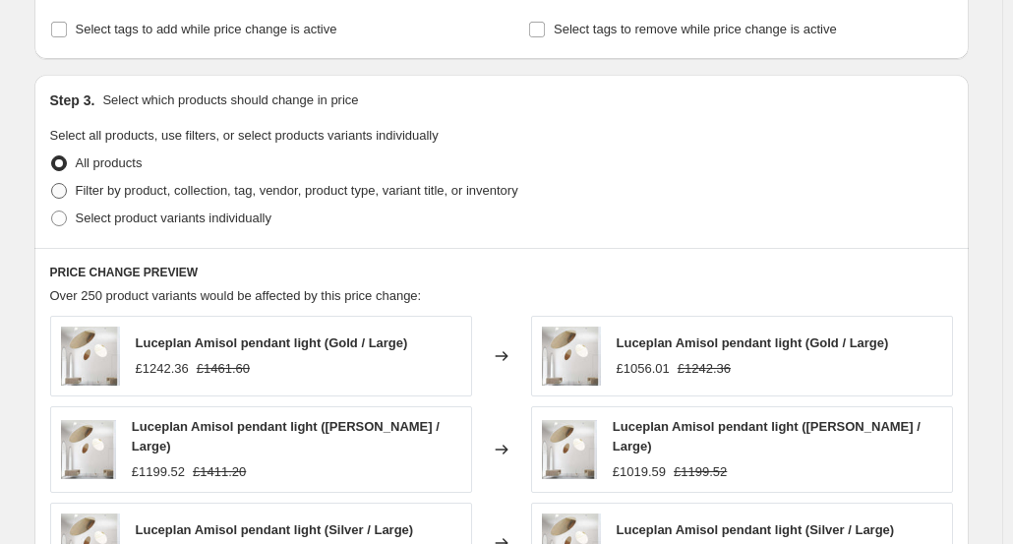
click at [65, 197] on span at bounding box center [59, 191] width 16 height 16
click at [52, 184] on input "Filter by product, collection, tag, vendor, product type, variant title, or inv…" at bounding box center [51, 183] width 1 height 1
radio input "true"
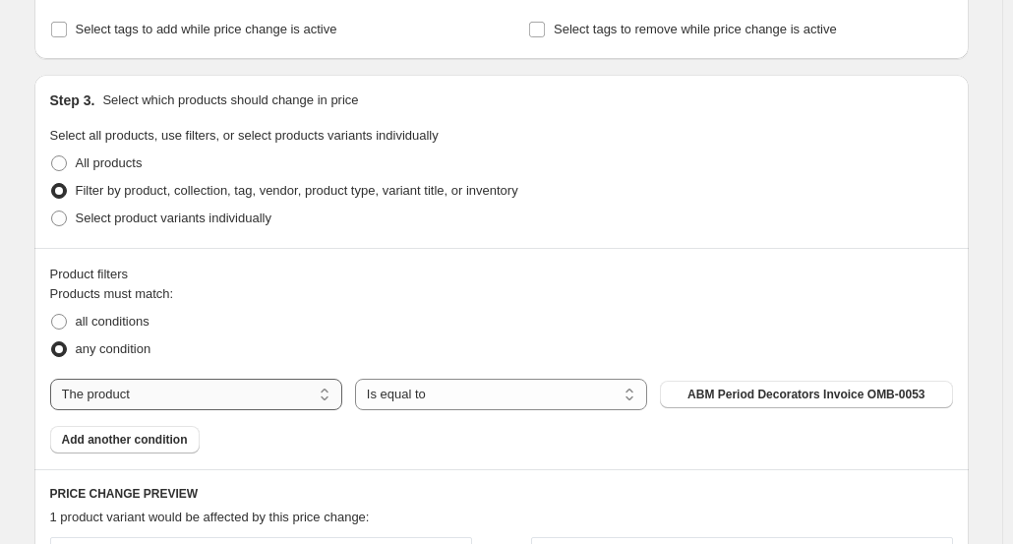
click at [319, 395] on select "The product The product's collection The product's tag The product's vendor The…" at bounding box center [196, 394] width 292 height 31
select select "tag"
click at [748, 395] on button "accent lighting" at bounding box center [806, 395] width 292 height 28
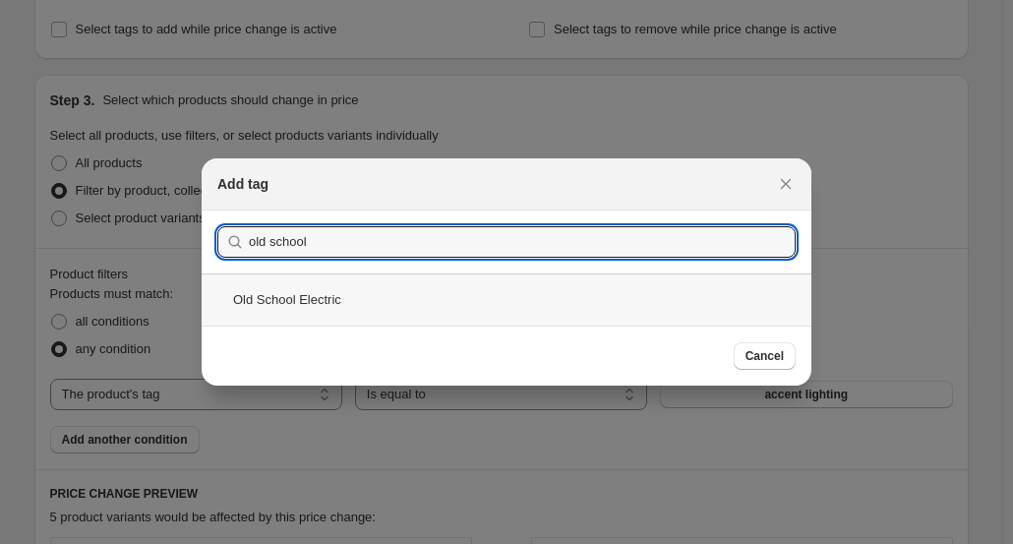
type input "old school"
click at [325, 296] on div "Old School Electric" at bounding box center [507, 300] width 610 height 52
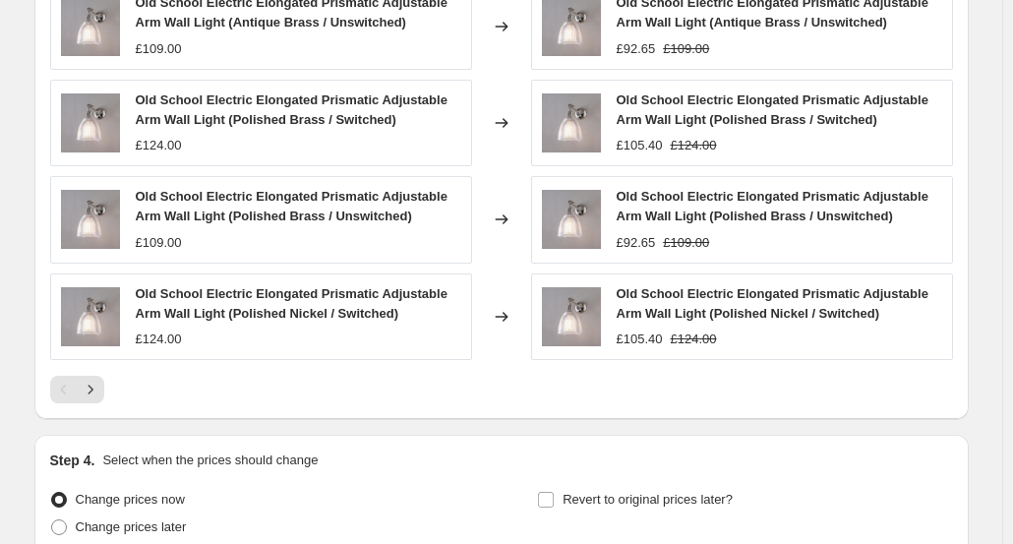
scroll to position [1494, 0]
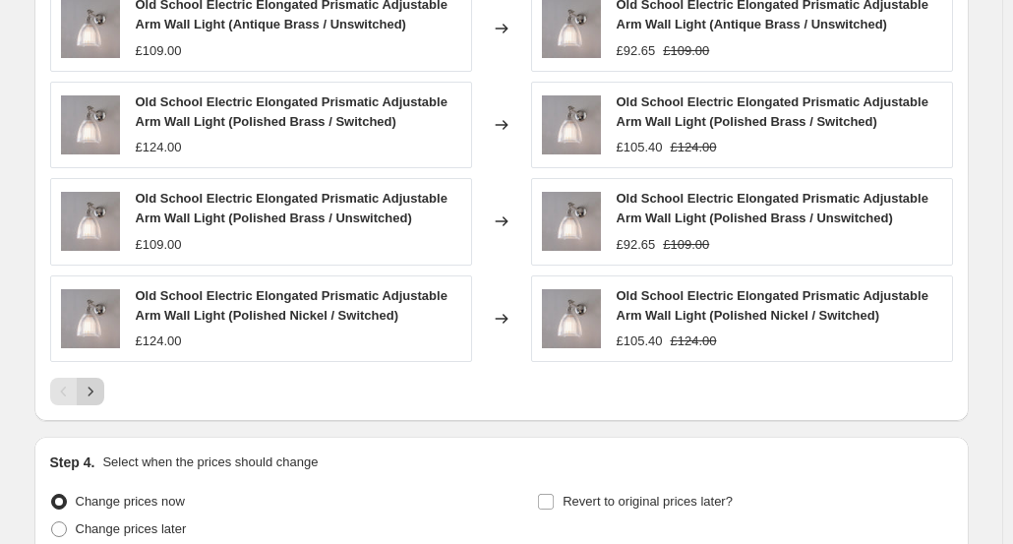
click at [100, 386] on icon "Next" at bounding box center [91, 392] width 20 height 20
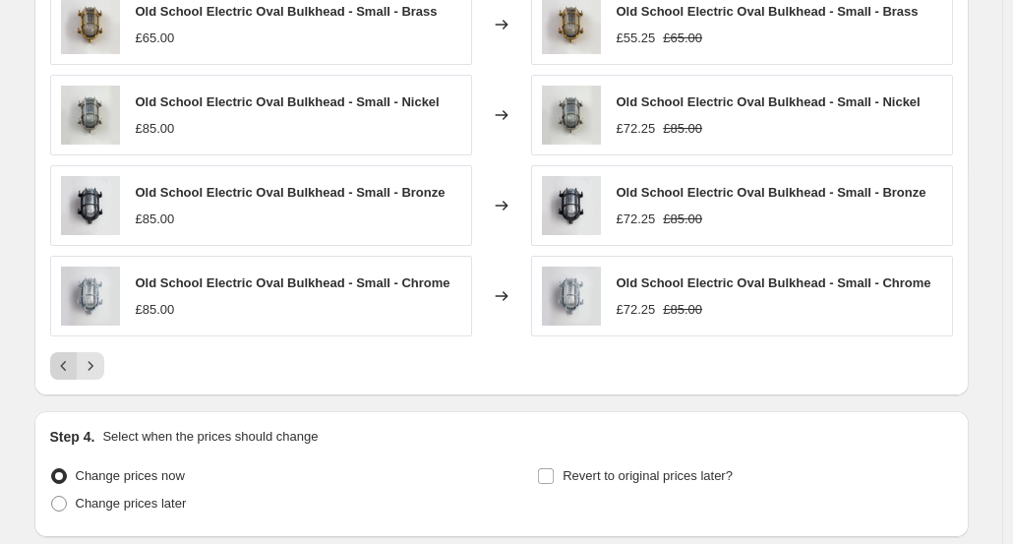
click at [67, 361] on icon "Previous" at bounding box center [64, 366] width 20 height 20
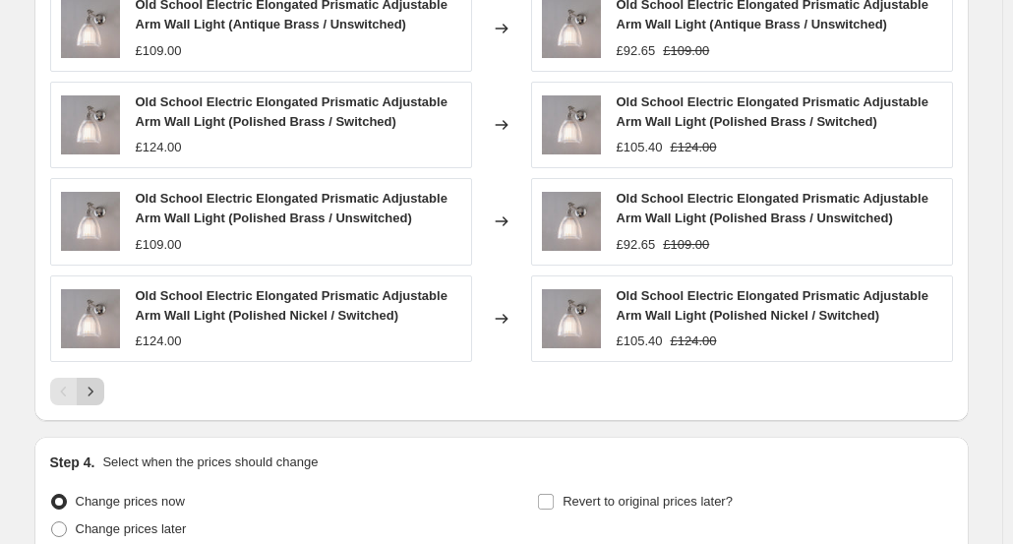
click at [100, 388] on icon "Next" at bounding box center [91, 392] width 20 height 20
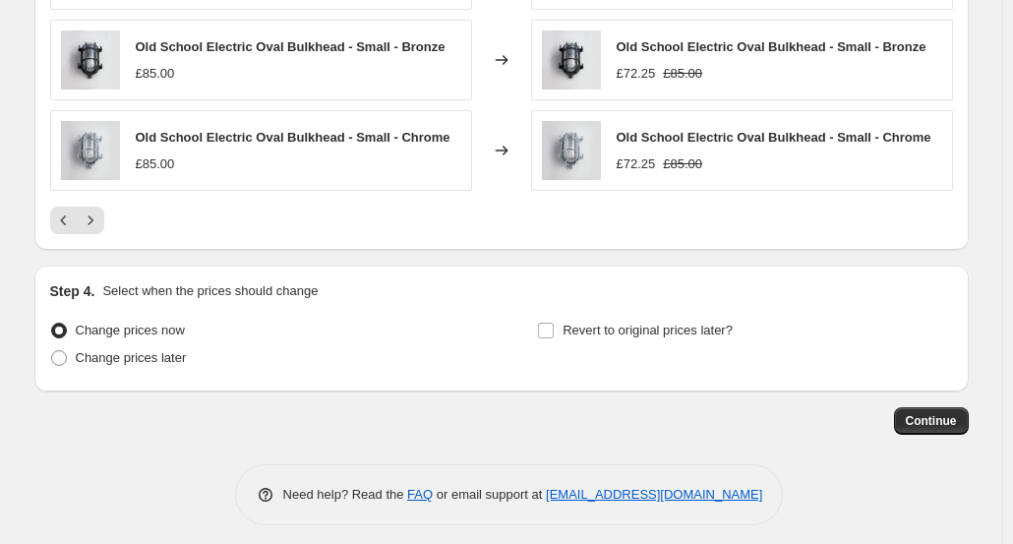
scroll to position [1645, 0]
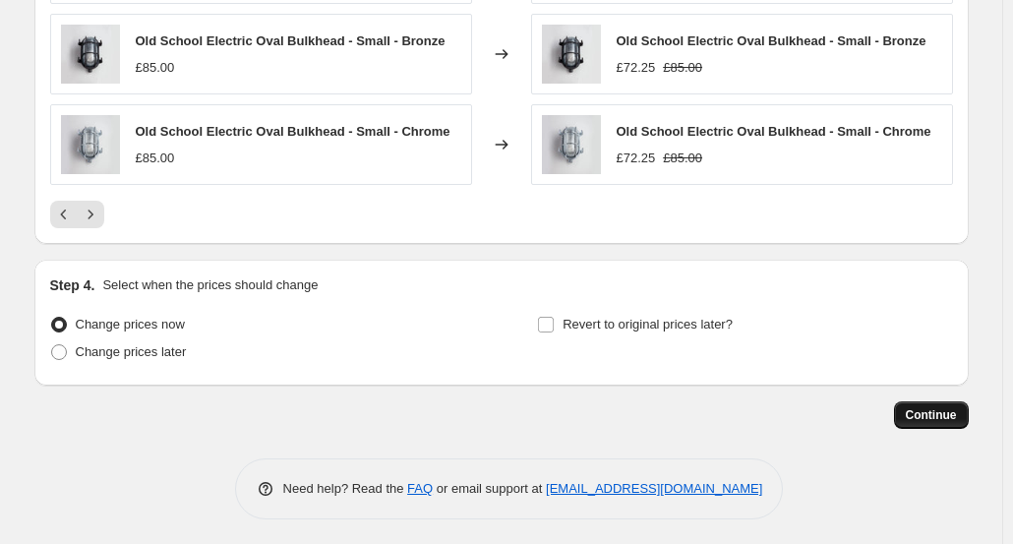
click at [937, 408] on span "Continue" at bounding box center [931, 415] width 51 height 16
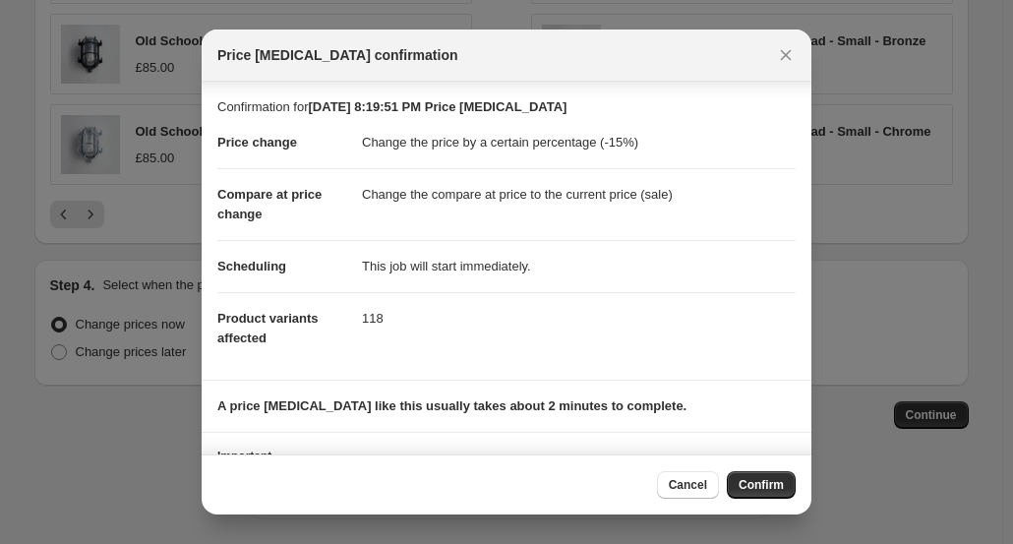
scroll to position [100, 0]
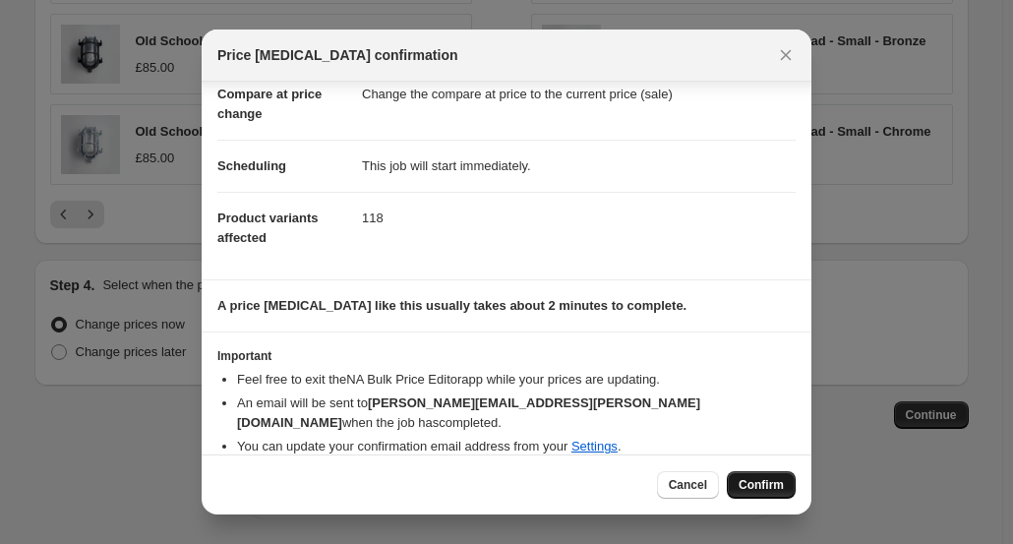
click at [766, 483] on span "Confirm" at bounding box center [761, 485] width 45 height 16
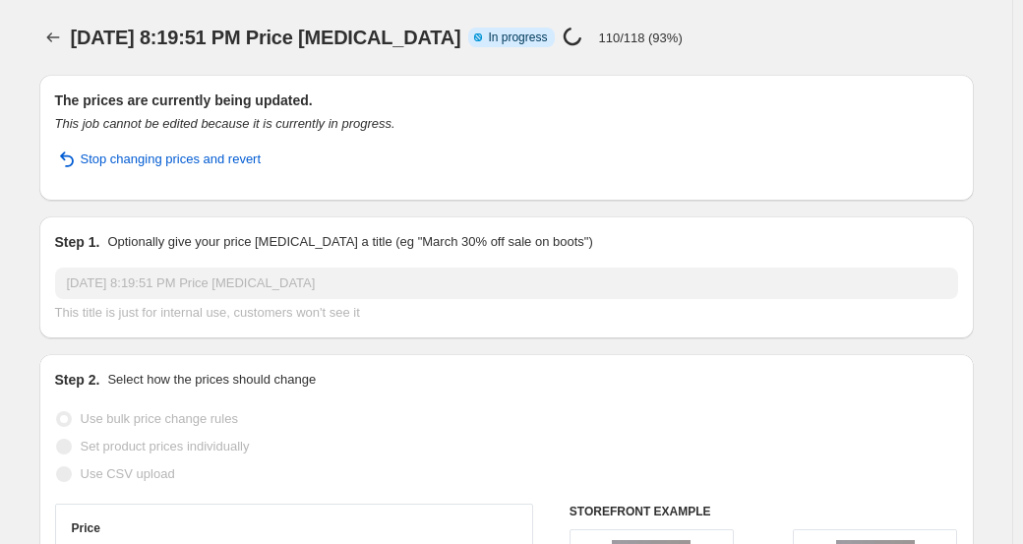
select select "percentage"
select select "tag"
